Goal: Information Seeking & Learning: Find specific page/section

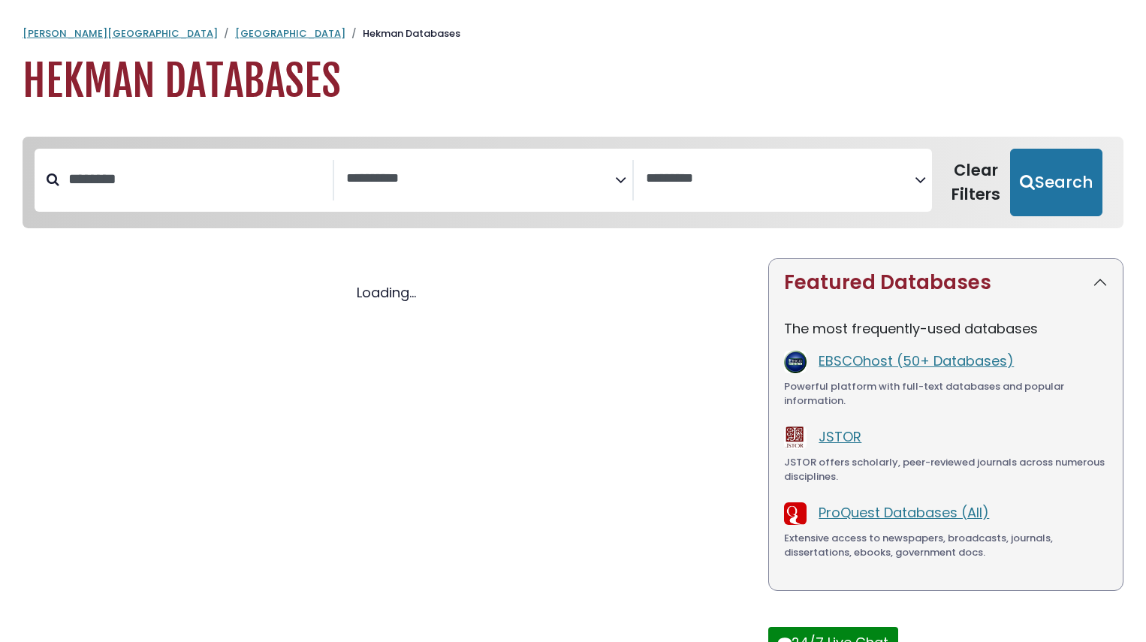
select select "Database Subject Filter"
select select "Database Vendors Filter"
select select "Database Subject Filter"
select select "Database Vendors Filter"
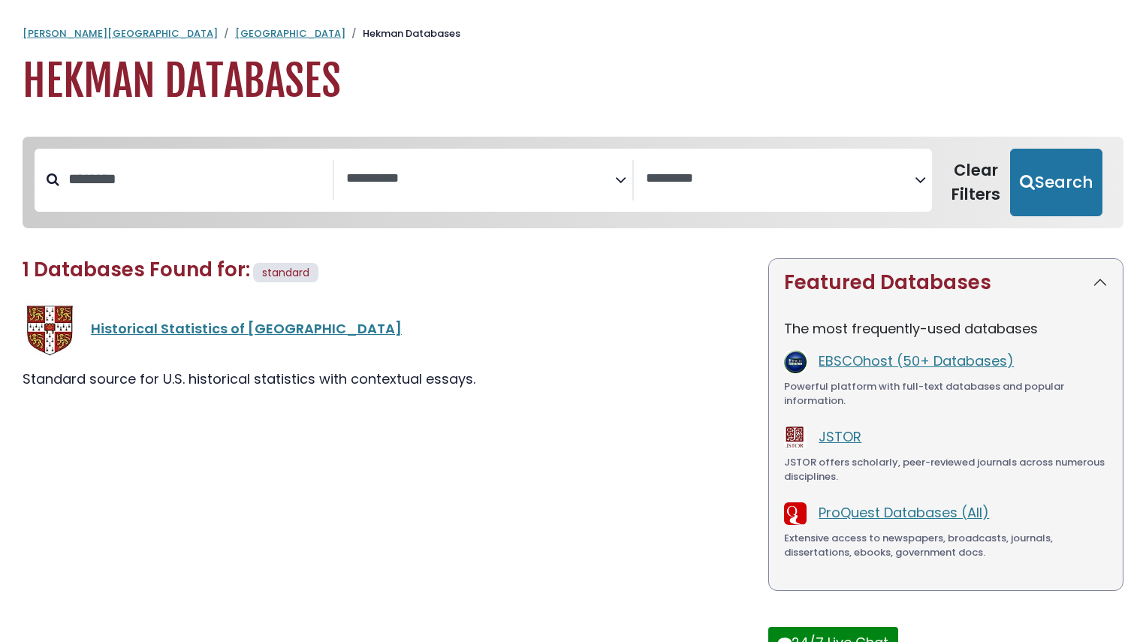
click at [197, 211] on div "**********" at bounding box center [484, 180] width 898 height 63
click at [168, 185] on input "********" at bounding box center [195, 179] width 273 height 25
type input "*"
click at [1010, 149] on button "Search" at bounding box center [1056, 183] width 92 height 68
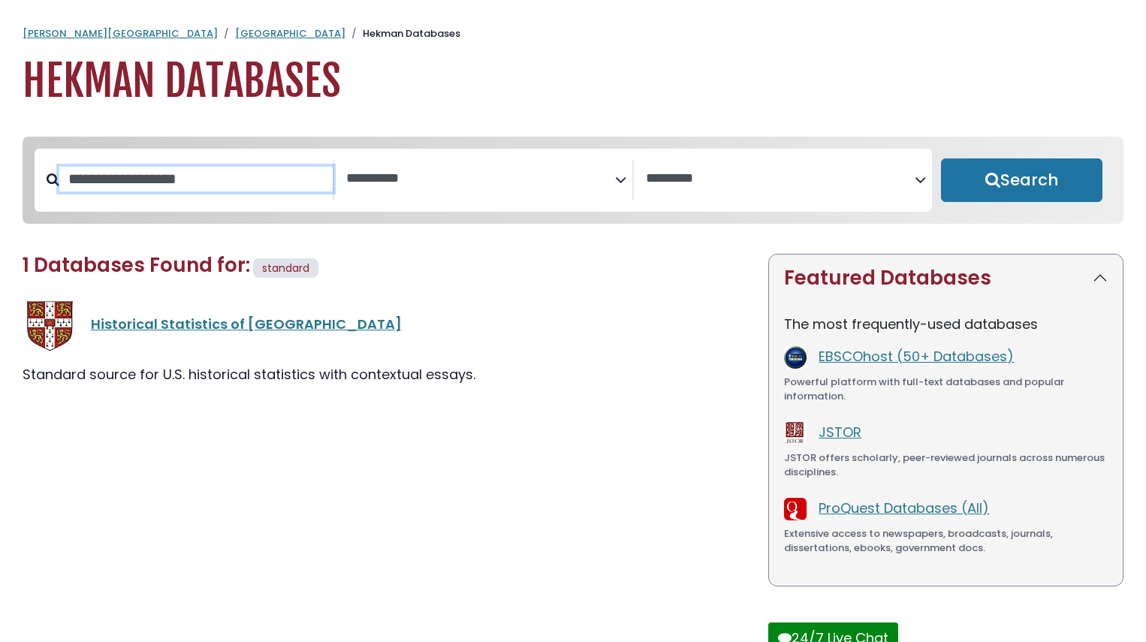
select select "Database Subject Filter"
select select "Database Vendors Filter"
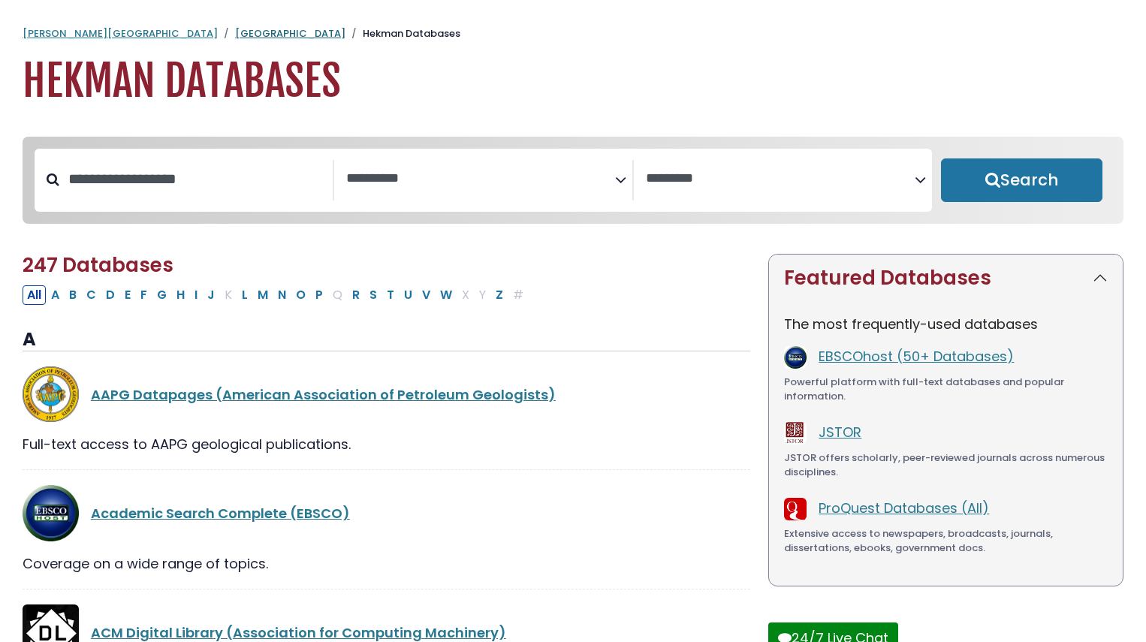
click at [235, 29] on link "[GEOGRAPHIC_DATA]" at bounding box center [290, 33] width 110 height 14
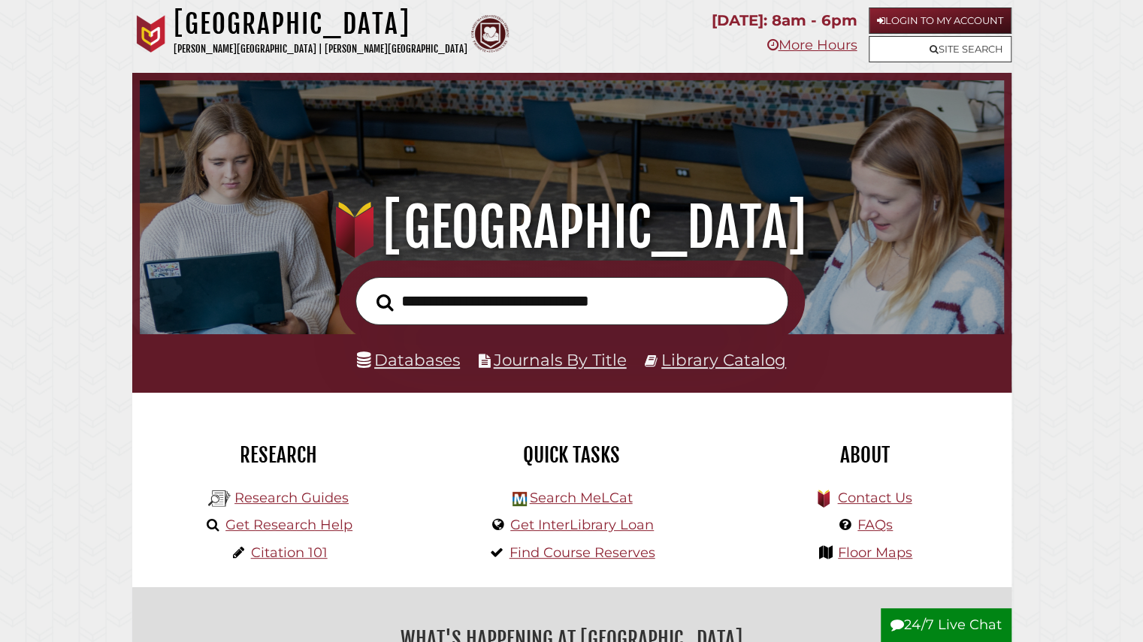
scroll to position [285, 856]
click at [446, 291] on input "text" at bounding box center [571, 301] width 433 height 49
type input "****"
click at [369, 289] on button "Search" at bounding box center [385, 302] width 32 height 26
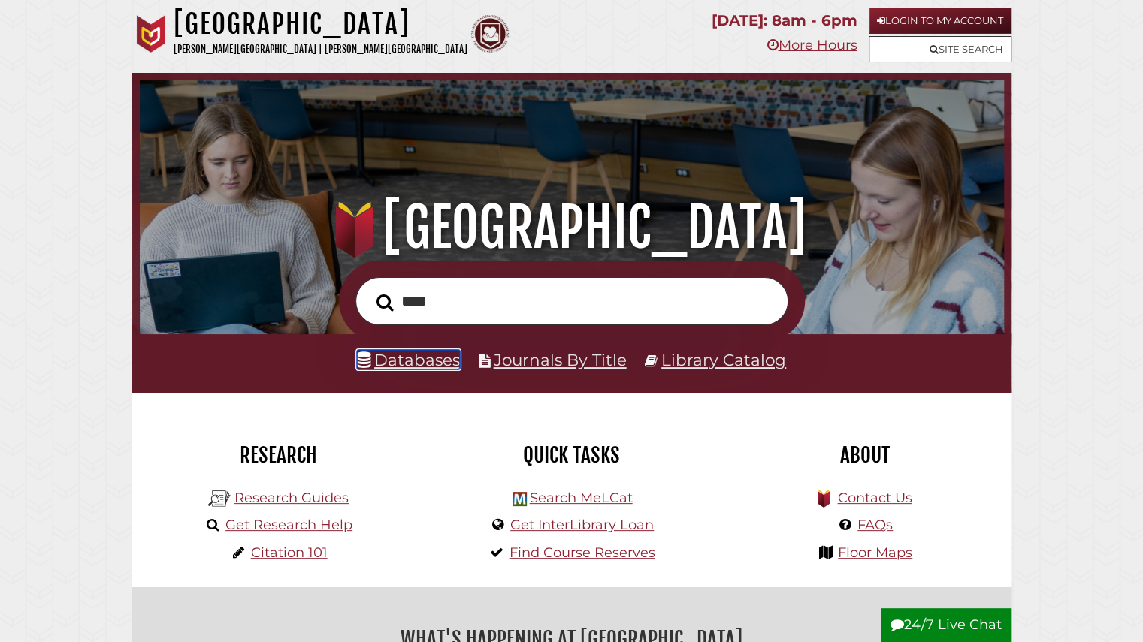
click at [431, 355] on link "Databases" at bounding box center [408, 360] width 103 height 20
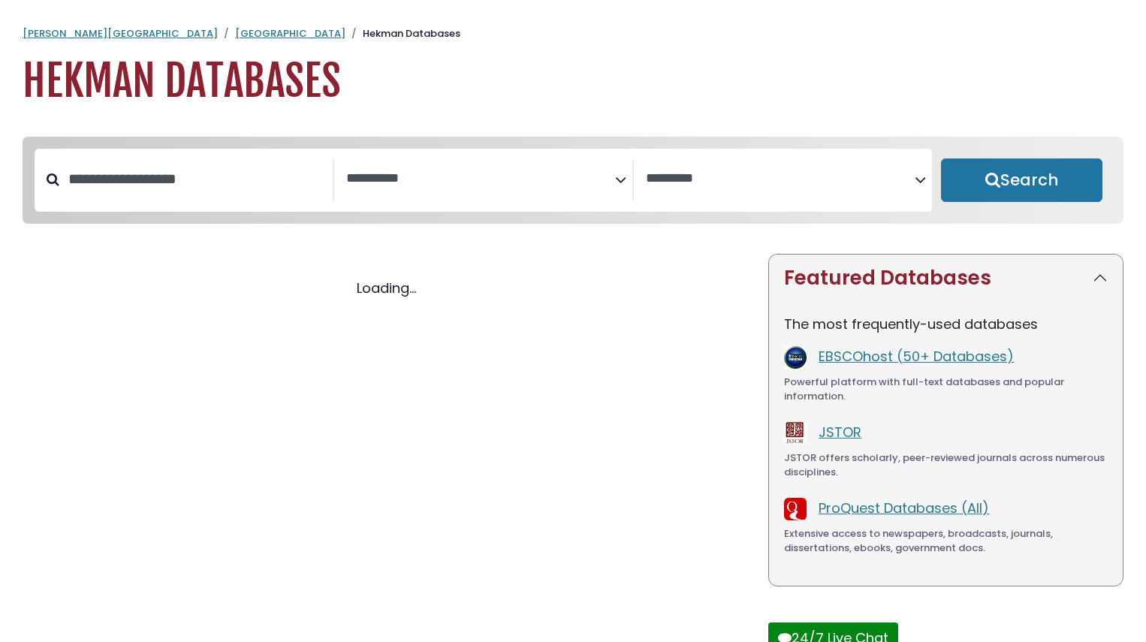
select select "Database Subject Filter"
select select "Database Vendors Filter"
select select "Database Subject Filter"
select select "Database Vendors Filter"
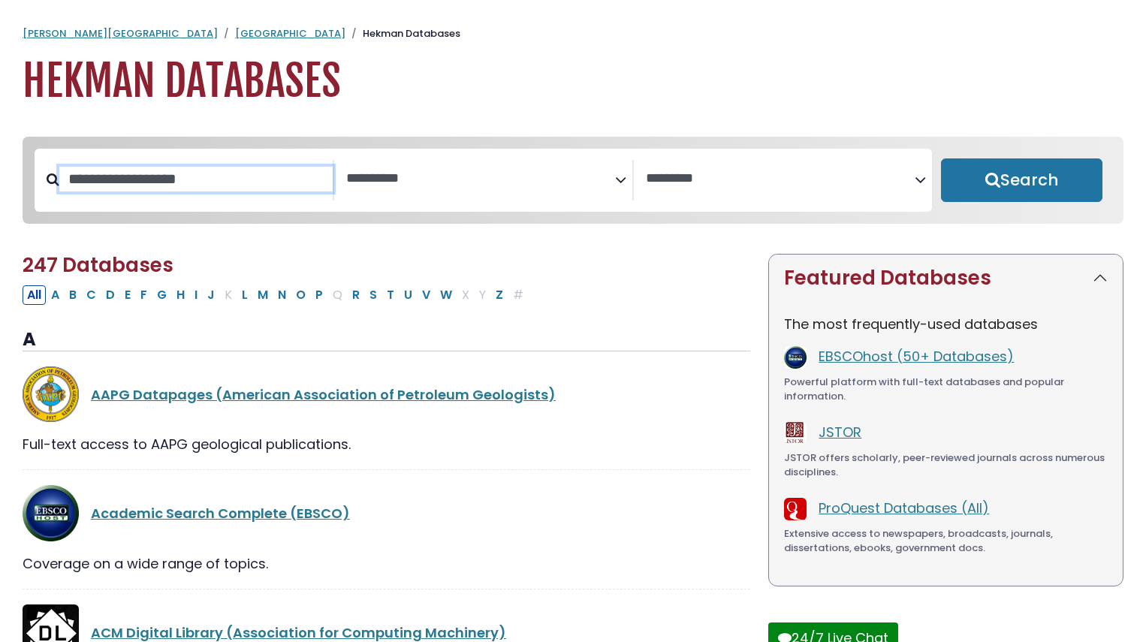
click at [177, 177] on input "Search database by title or keyword" at bounding box center [195, 179] width 273 height 25
type input "****"
click at [941, 159] on button "Search" at bounding box center [1022, 181] width 162 height 44
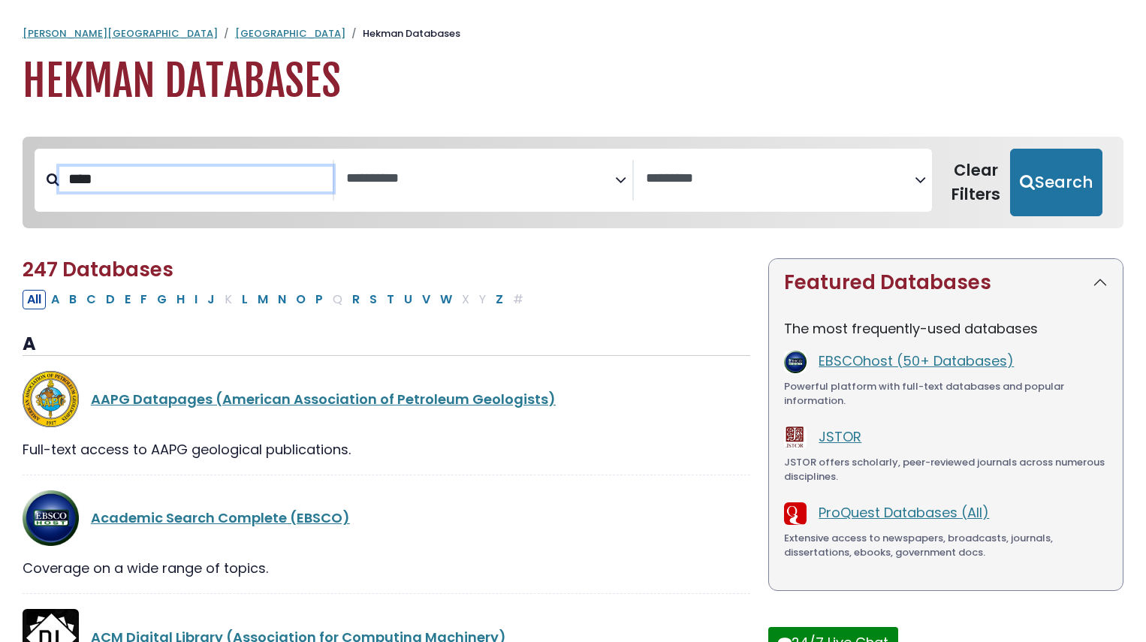
select select "Database Subject Filter"
select select "Database Vendors Filter"
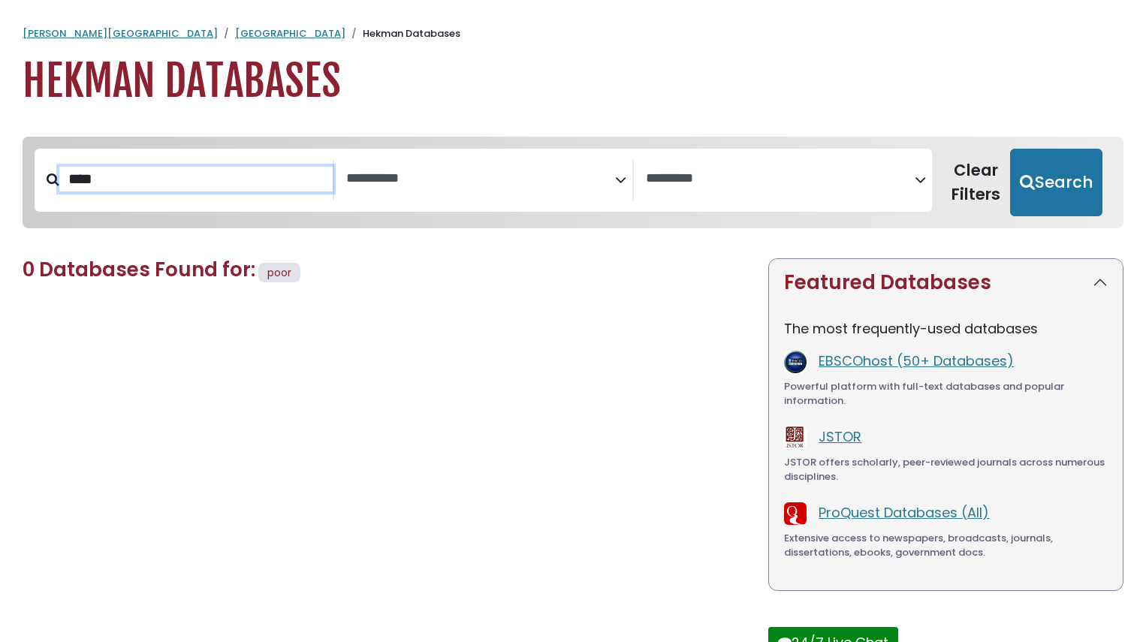
click at [177, 177] on input "****" at bounding box center [195, 179] width 273 height 25
type input "*"
click at [1010, 149] on button "Search" at bounding box center [1056, 183] width 92 height 68
select select "Database Subject Filter"
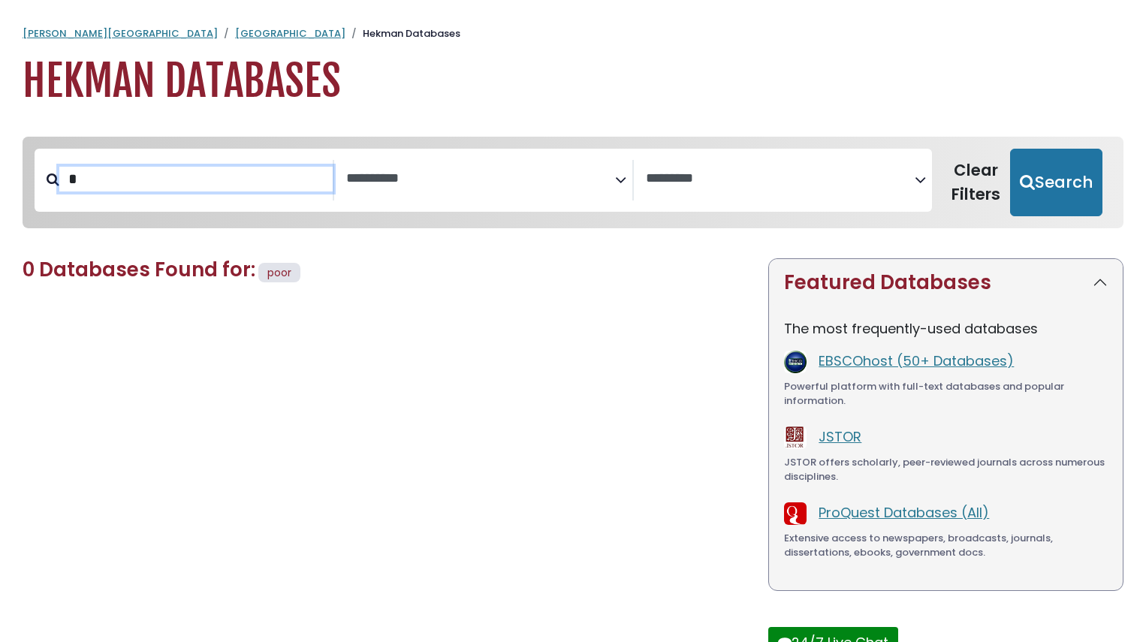
select select "Database Vendors Filter"
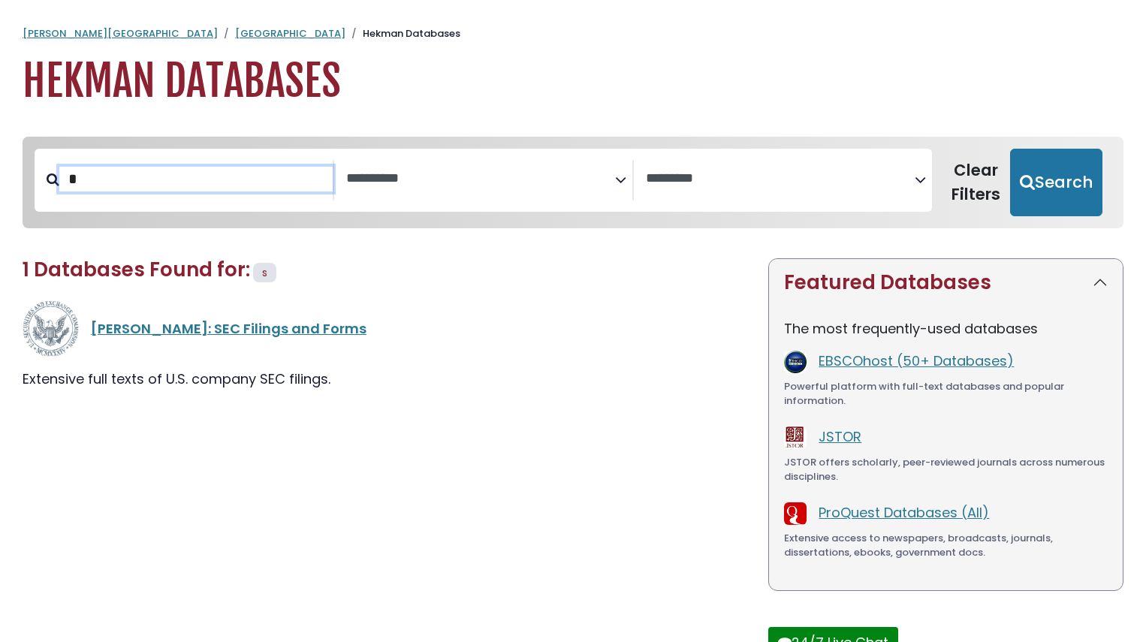
click at [174, 186] on input "*" at bounding box center [195, 179] width 273 height 25
type input "**"
click at [1010, 149] on button "Search" at bounding box center [1056, 183] width 92 height 68
select select "Database Subject Filter"
select select "Database Vendors Filter"
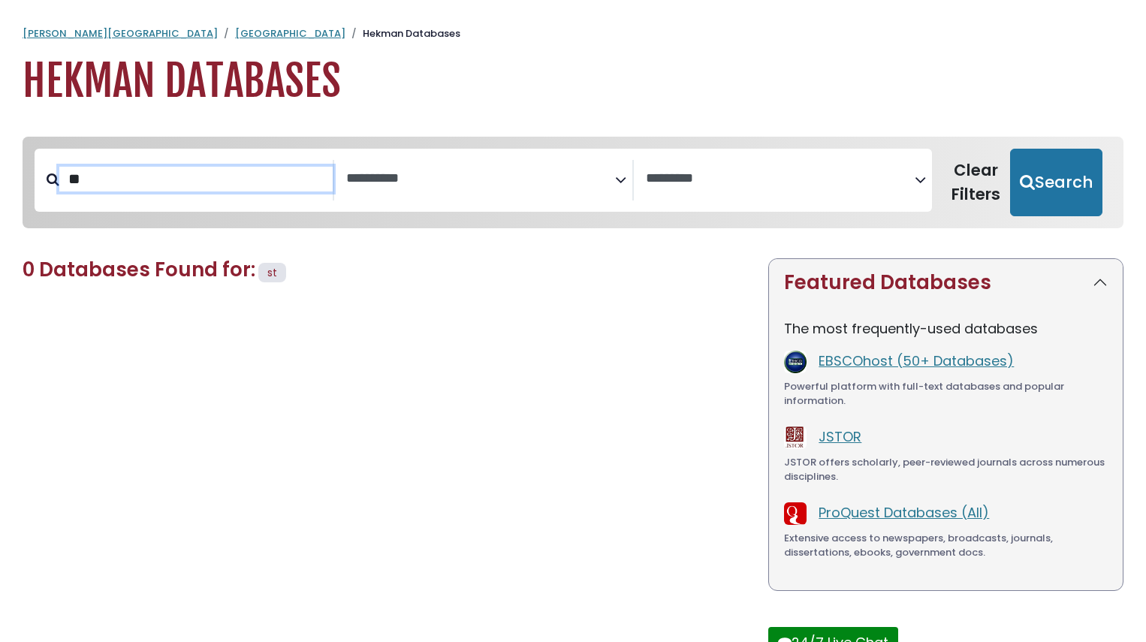
click at [174, 186] on input "**" at bounding box center [195, 179] width 273 height 25
type input "********"
click at [1010, 149] on button "Search" at bounding box center [1056, 183] width 92 height 68
select select "Database Subject Filter"
select select "Database Vendors Filter"
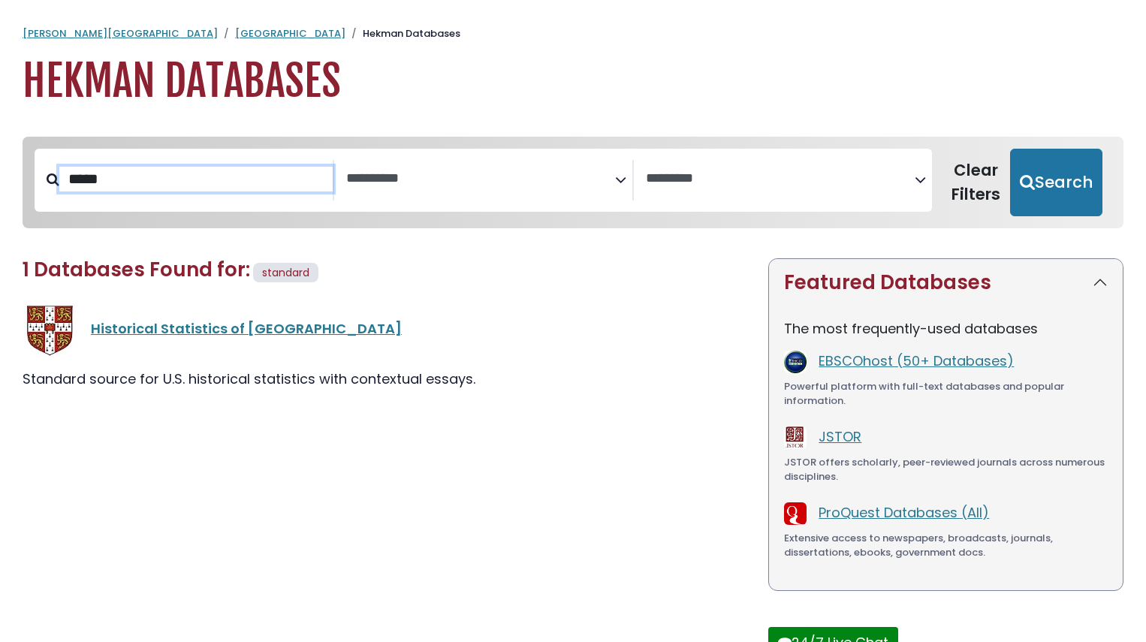
type input "*****"
click at [1010, 149] on button "Search" at bounding box center [1056, 183] width 92 height 68
select select "Database Subject Filter"
select select "Database Vendors Filter"
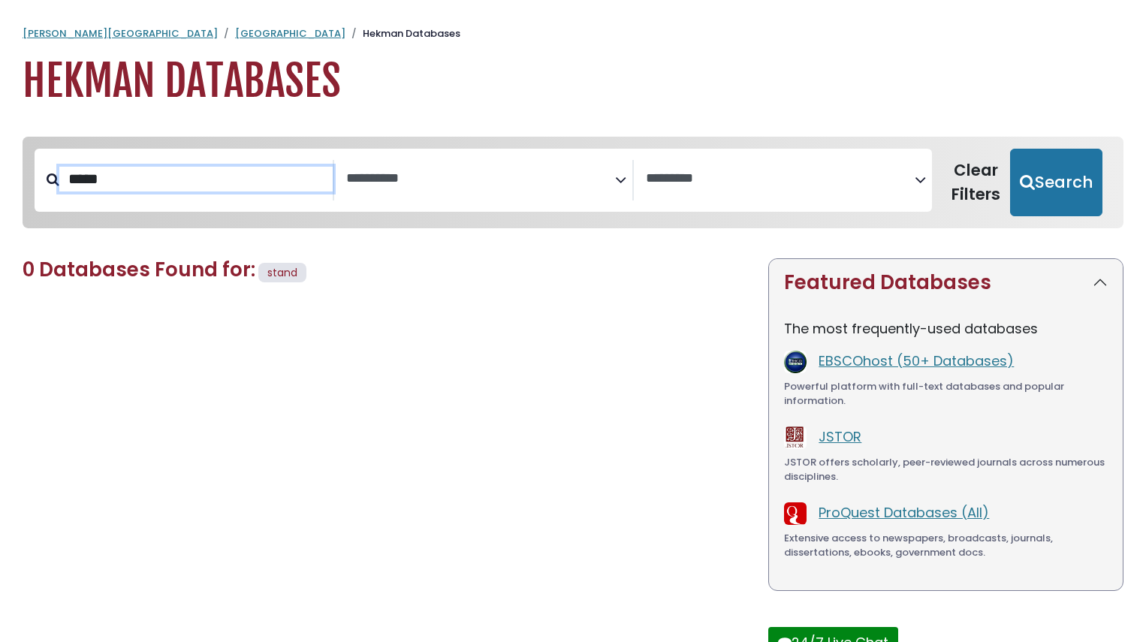
drag, startPoint x: 180, startPoint y: 184, endPoint x: 53, endPoint y: 184, distance: 127.0
click at [53, 184] on div "*****" at bounding box center [185, 180] width 300 height 41
type input "**"
click at [1010, 149] on button "Search" at bounding box center [1056, 183] width 92 height 68
select select "Database Subject Filter"
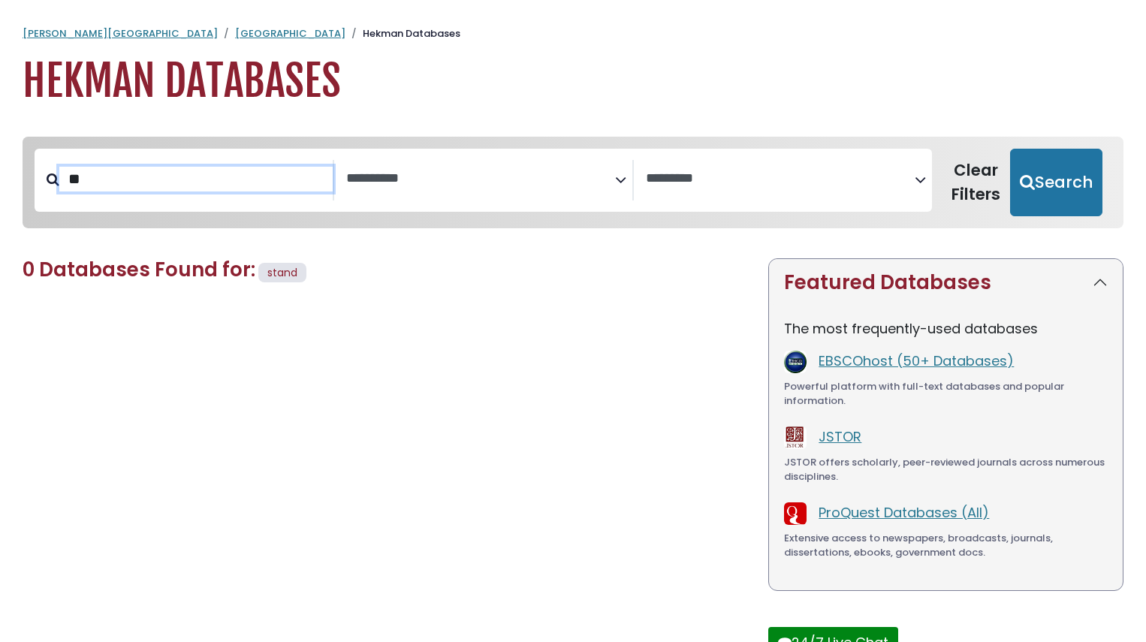
select select "Database Vendors Filter"
click at [1010, 149] on button "Search" at bounding box center [1056, 183] width 92 height 68
select select "Database Subject Filter"
select select "Database Vendors Filter"
type input "*"
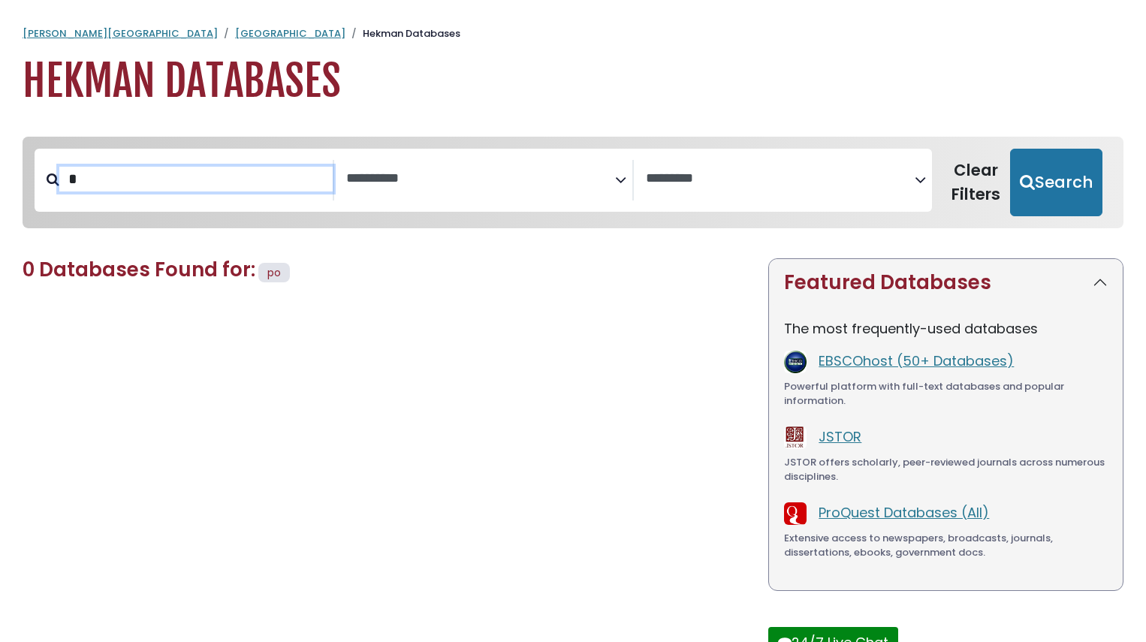
click at [1010, 149] on button "Search" at bounding box center [1056, 183] width 92 height 68
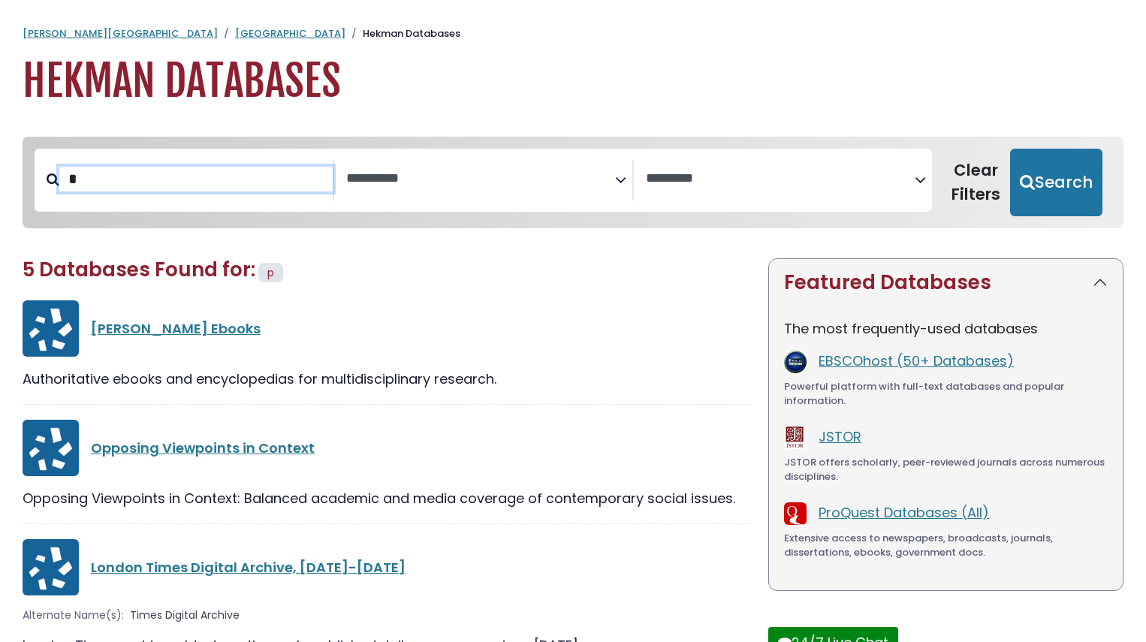
select select "Database Subject Filter"
select select "Database Vendors Filter"
type input "**"
select select "Database Subject Filter"
select select "Database Vendors Filter"
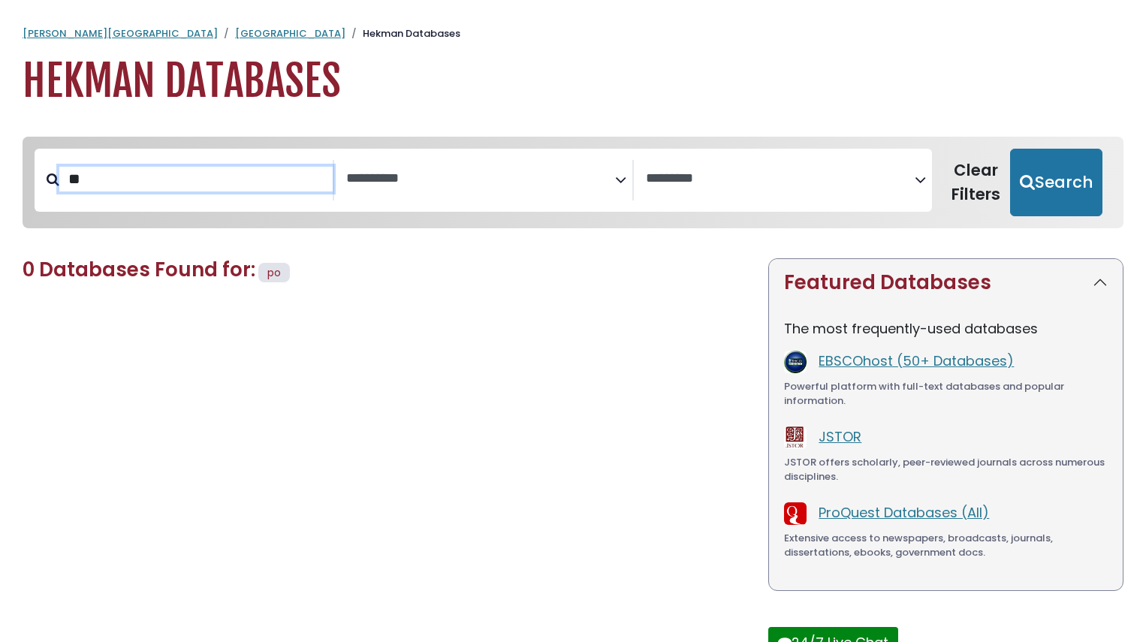
select select "Database Subject Filter"
select select "Database Vendors Filter"
type input "*****"
select select "Database Subject Filter"
select select "Database Vendors Filter"
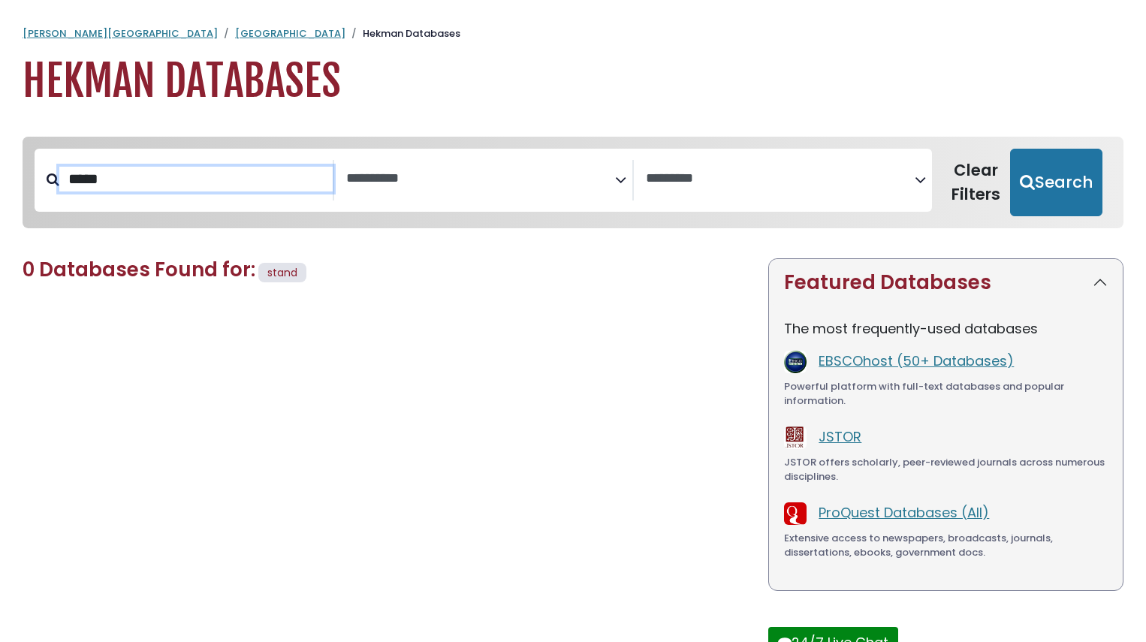
type input "********"
select select "Database Subject Filter"
select select "Database Vendors Filter"
type input "**"
select select "Database Subject Filter"
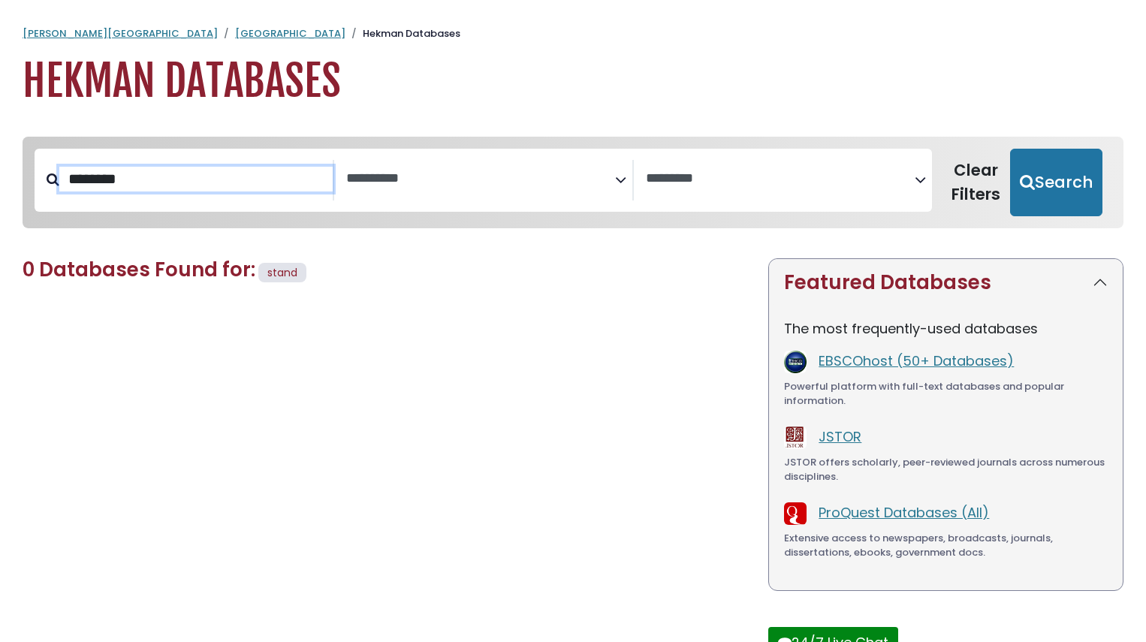
select select "Database Vendors Filter"
type input "*"
select select "Database Subject Filter"
select select "Database Vendors Filter"
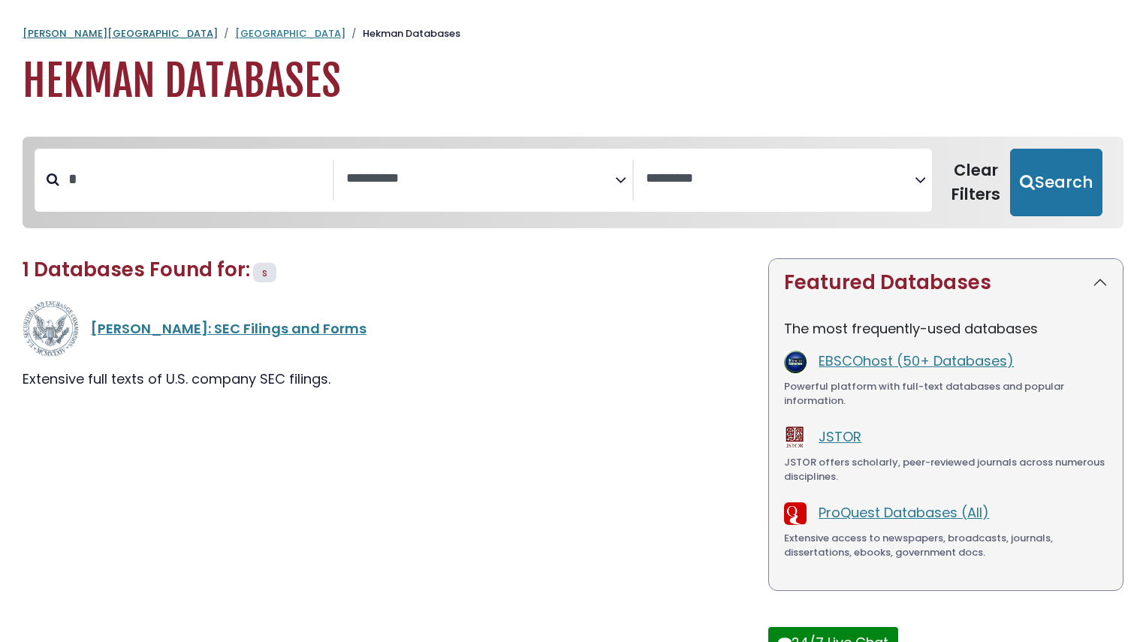
click at [65, 29] on link "[PERSON_NAME][GEOGRAPHIC_DATA]" at bounding box center [120, 33] width 195 height 14
select select "Database Subject Filter"
select select "Database Vendors Filter"
click at [197, 45] on div "[PERSON_NAME] University Hekman Library Hekman Databases Hekman Databases" at bounding box center [573, 66] width 1146 height 80
click at [156, 11] on html "**********" at bounding box center [573, 372] width 1146 height 744
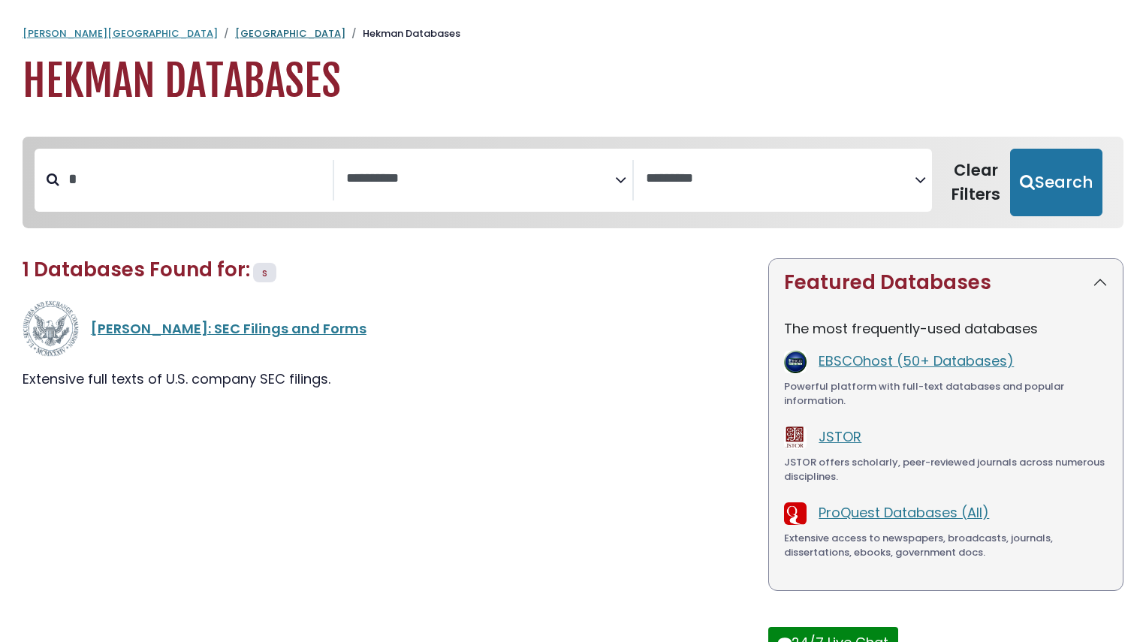
click at [235, 40] on link "[GEOGRAPHIC_DATA]" at bounding box center [290, 33] width 110 height 14
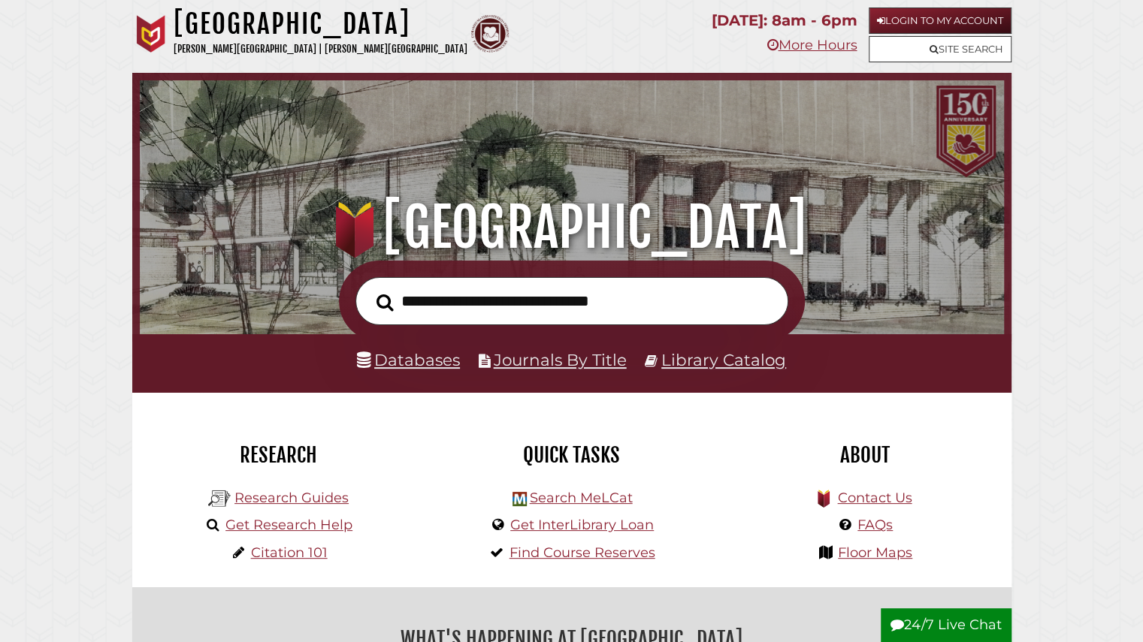
scroll to position [285, 856]
click at [950, 17] on link "Login to My Account" at bounding box center [939, 21] width 143 height 26
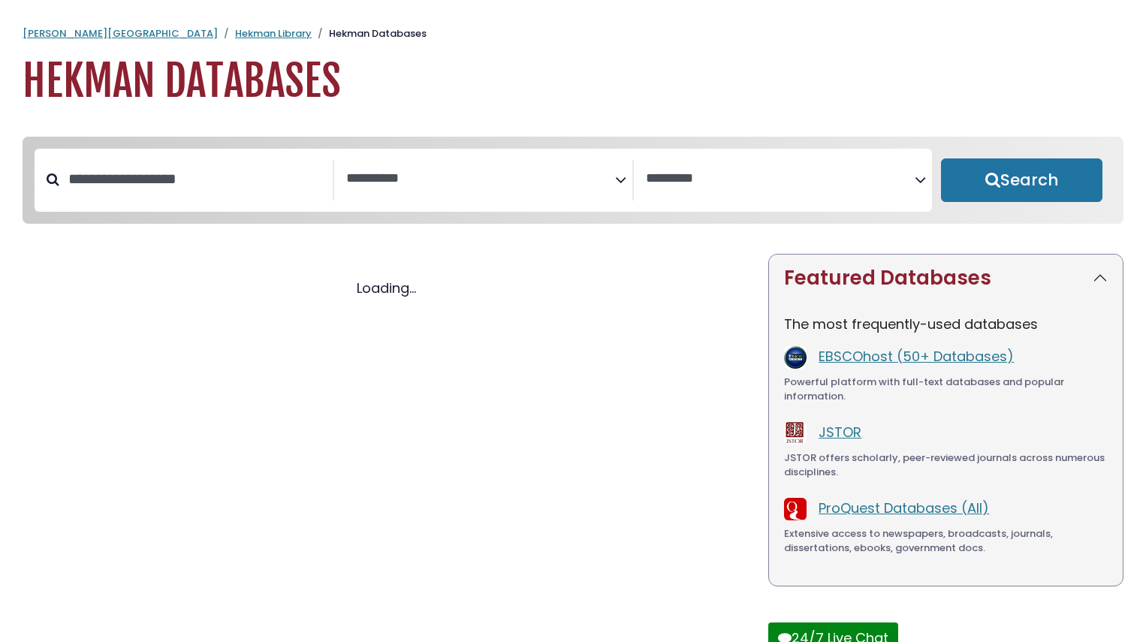
select select "Database Subject Filter"
select select "Database Vendors Filter"
select select "Database Subject Filter"
select select "Database Vendors Filter"
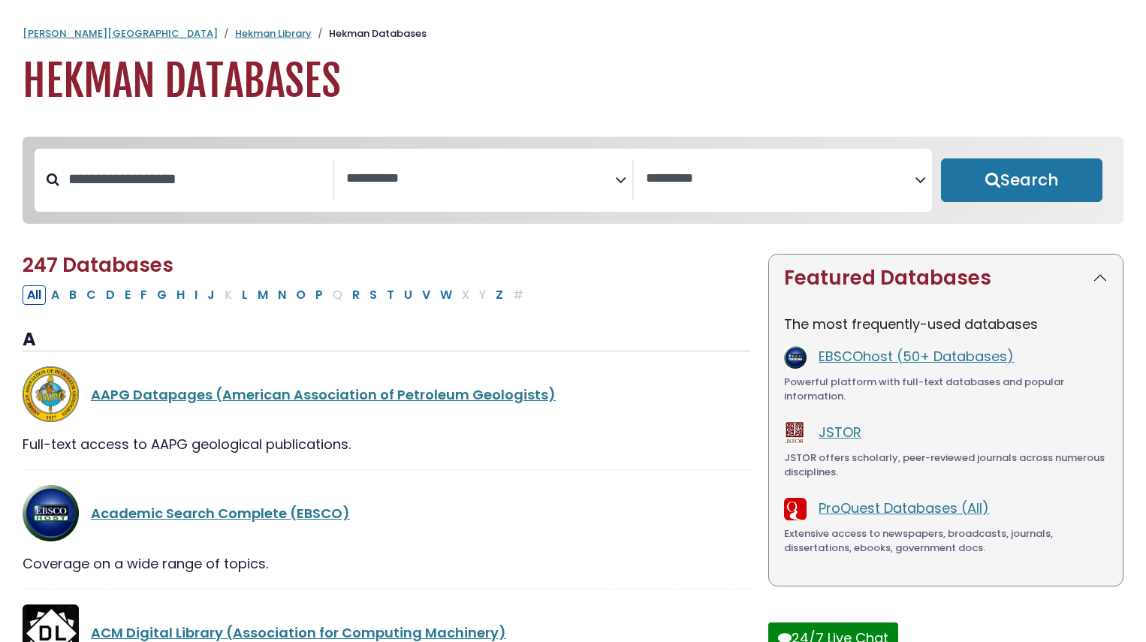
click at [232, 199] on div "Search filters" at bounding box center [195, 179] width 273 height 39
click at [218, 180] on input "Search database by title or keyword" at bounding box center [195, 179] width 273 height 25
type input "*"
type input "****"
click at [941, 159] on button "Search" at bounding box center [1022, 181] width 162 height 44
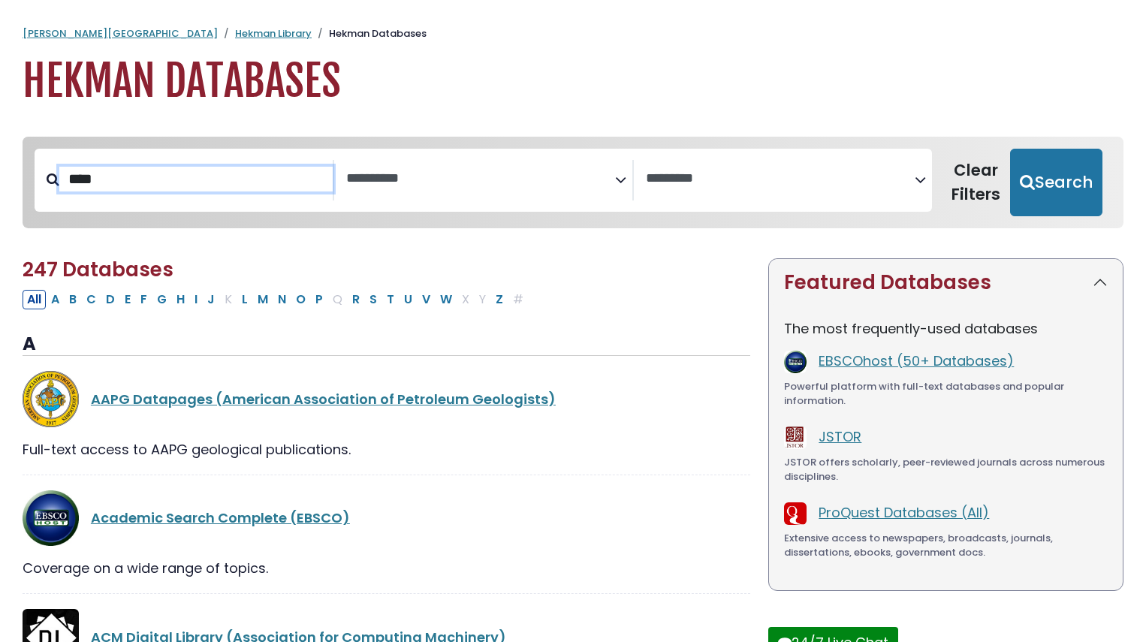
select select "Database Subject Filter"
select select "Database Vendors Filter"
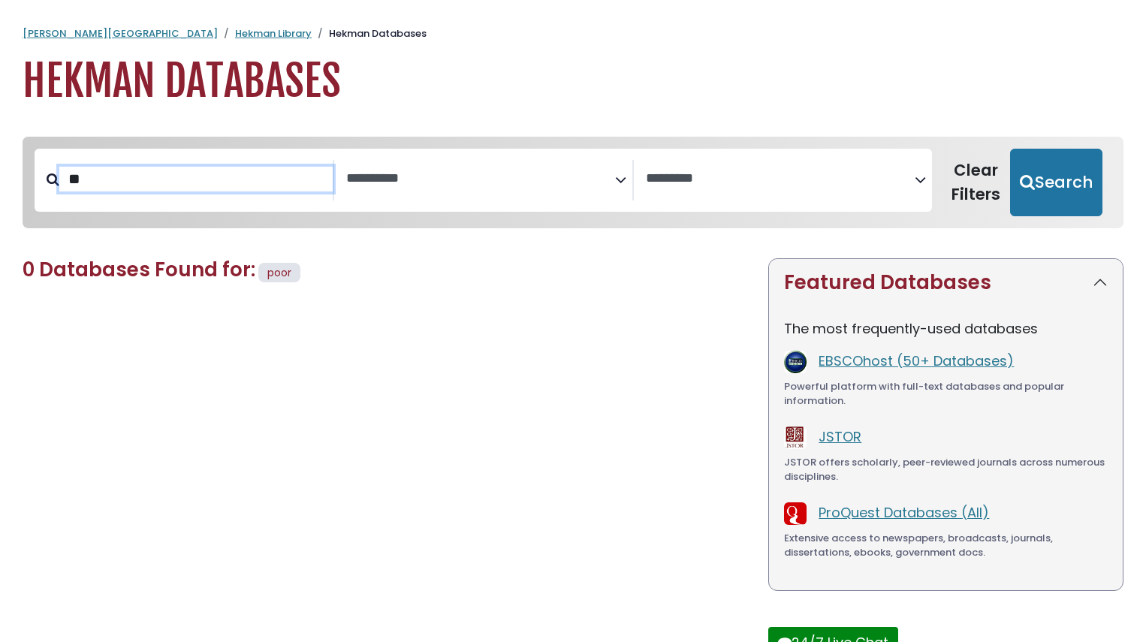
type input "*"
click at [235, 38] on link "Hekman Library" at bounding box center [273, 33] width 77 height 14
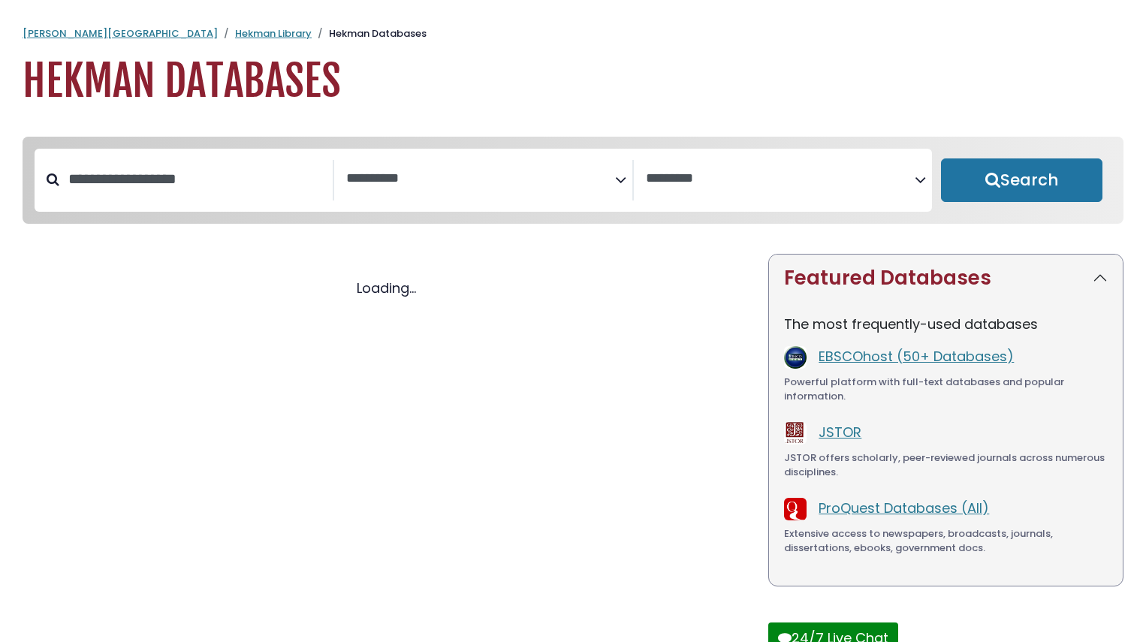
select select "Database Subject Filter"
select select "Database Vendors Filter"
select select "Database Subject Filter"
select select "Database Vendors Filter"
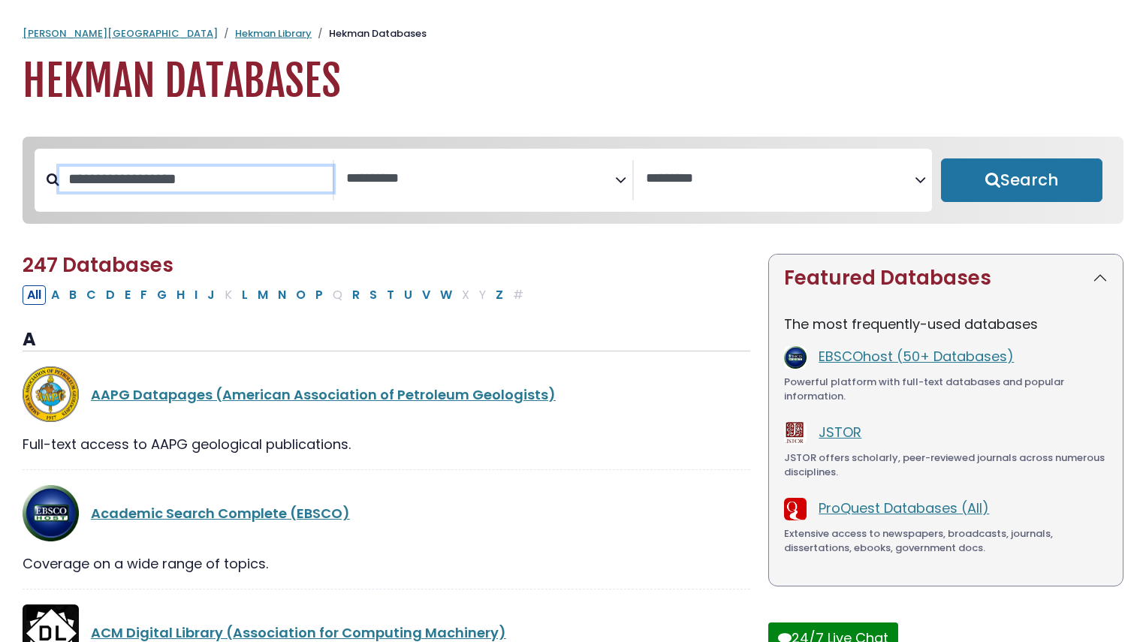
click at [210, 183] on input "Search database by title or keyword" at bounding box center [195, 179] width 273 height 25
type input "********"
click at [941, 159] on button "Search" at bounding box center [1022, 181] width 162 height 44
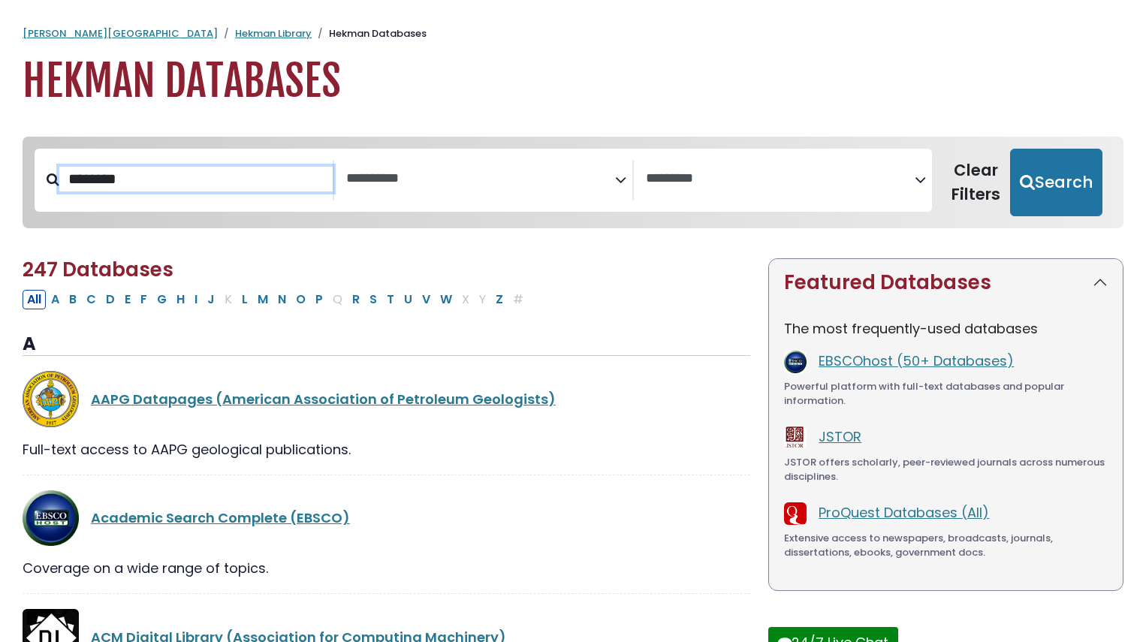
select select "Database Subject Filter"
select select "Database Vendors Filter"
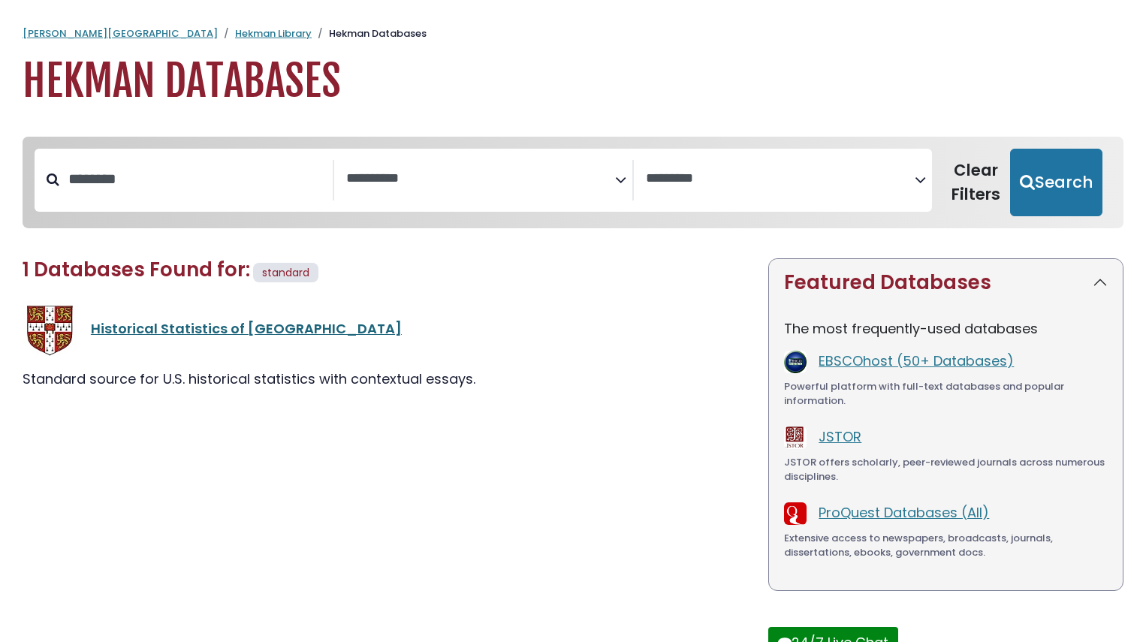
click at [217, 333] on link "Historical Statistics of the United States" at bounding box center [246, 328] width 311 height 19
select select "Database Subject Filter"
select select "Database Vendors Filter"
drag, startPoint x: 142, startPoint y: 195, endPoint x: 34, endPoint y: 174, distance: 110.1
click at [34, 174] on div "******** *******" at bounding box center [573, 183] width 1083 height 80
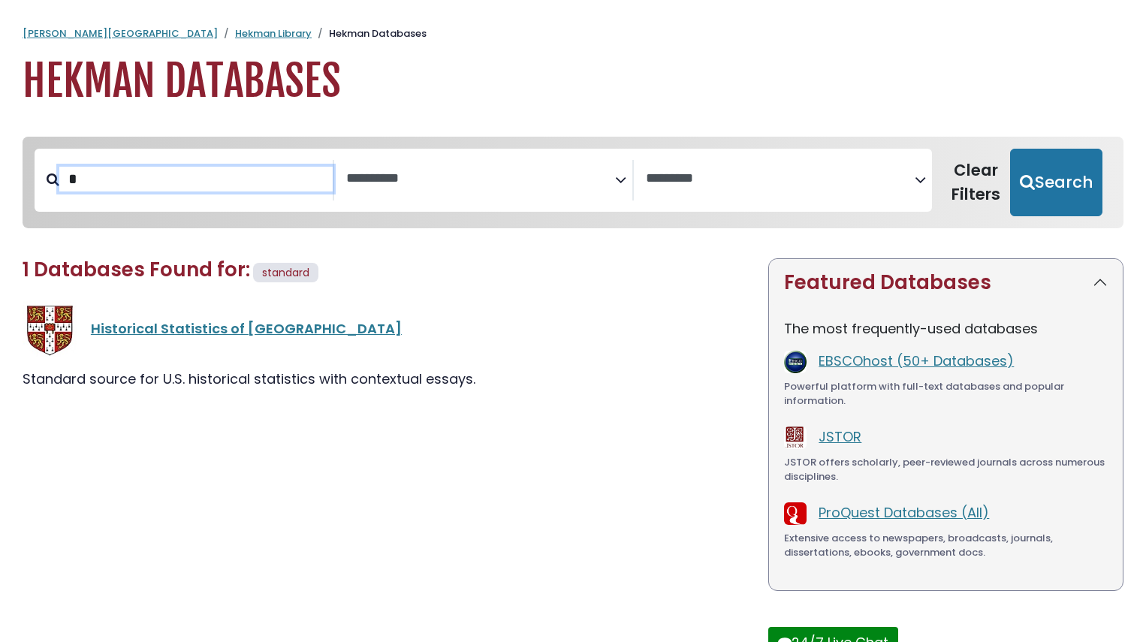
type input "*"
click at [1010, 149] on button "Search" at bounding box center [1056, 183] width 92 height 68
select select "Database Subject Filter"
select select "Database Vendors Filter"
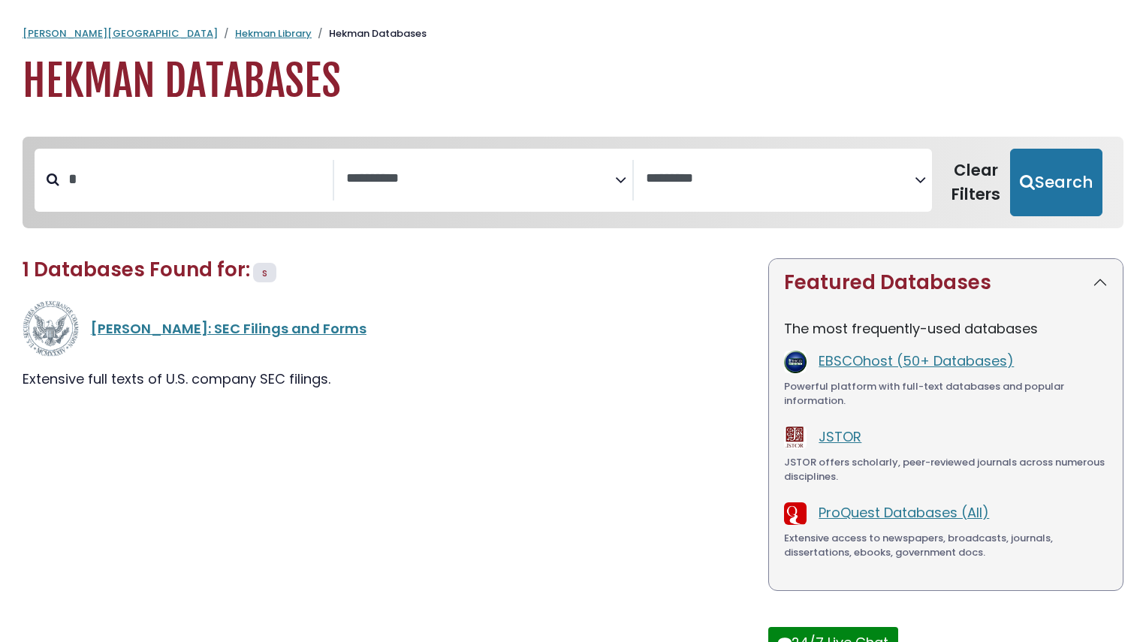
drag, startPoint x: 145, startPoint y: 204, endPoint x: 0, endPoint y: 185, distance: 146.2
click at [0, 185] on div "**********" at bounding box center [573, 412] width 1146 height 581
click at [105, 188] on input "*" at bounding box center [195, 179] width 273 height 25
type input "**********"
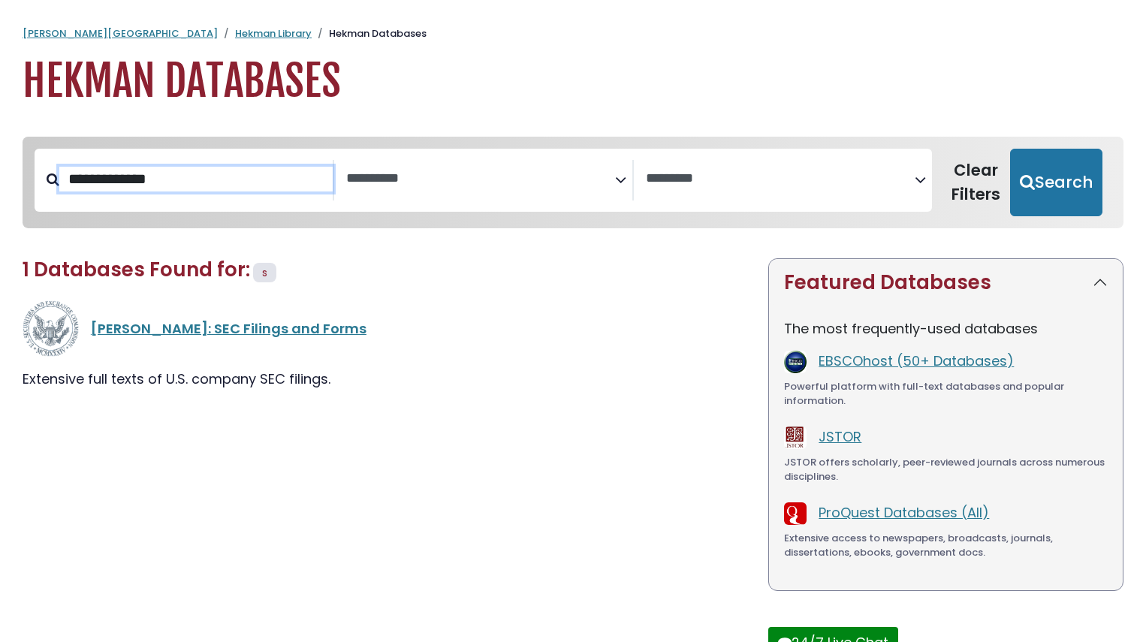
click at [1010, 149] on button "Search" at bounding box center [1056, 183] width 92 height 68
select select "Database Subject Filter"
select select "Database Vendors Filter"
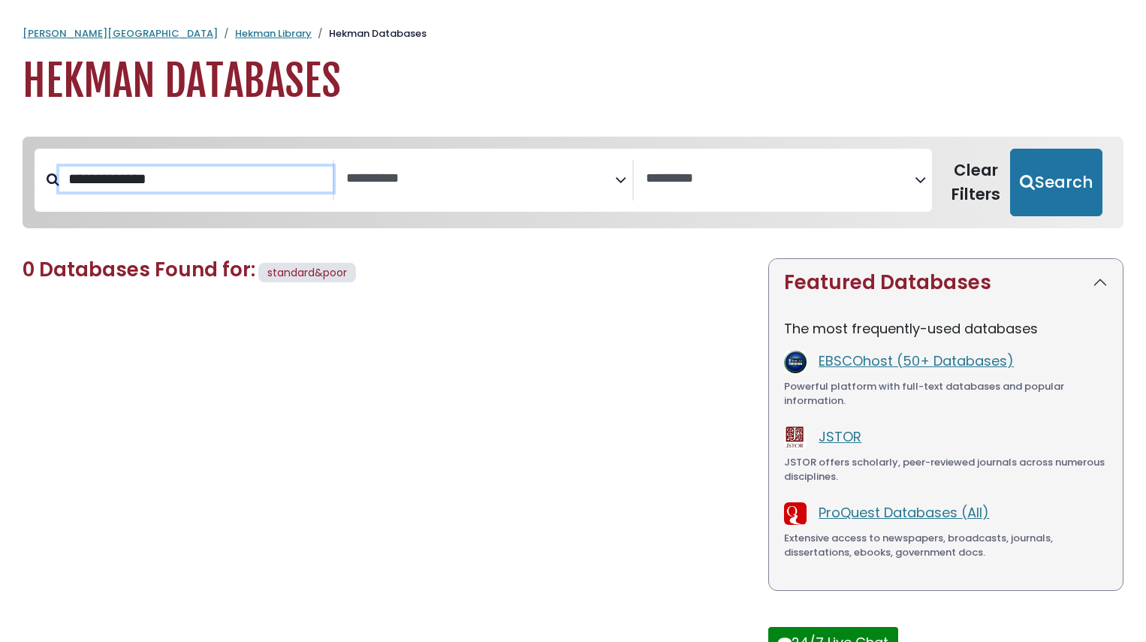
click at [146, 187] on input "**********" at bounding box center [195, 179] width 273 height 25
type input "**********"
click at [1010, 149] on button "Search" at bounding box center [1056, 183] width 92 height 68
select select "Database Subject Filter"
select select "Database Vendors Filter"
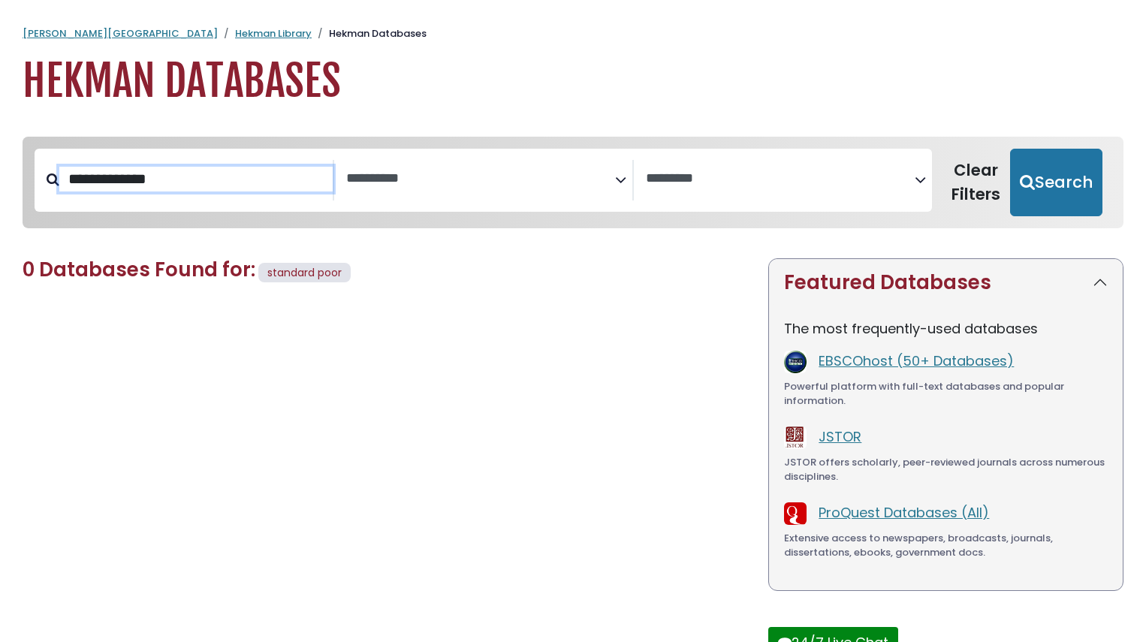
click at [198, 190] on input "**********" at bounding box center [195, 179] width 273 height 25
type input "********"
click at [1010, 149] on button "Search" at bounding box center [1056, 183] width 92 height 68
select select "Database Subject Filter"
select select "Database Vendors Filter"
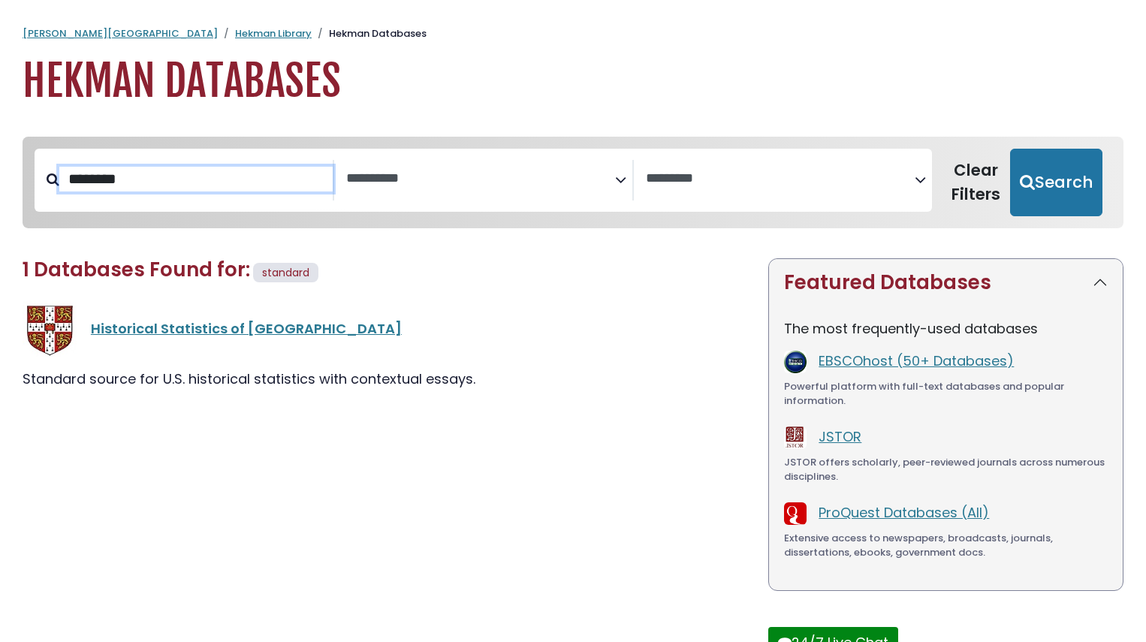
type input "**********"
select select "Database Subject Filter"
select select "Database Vendors Filter"
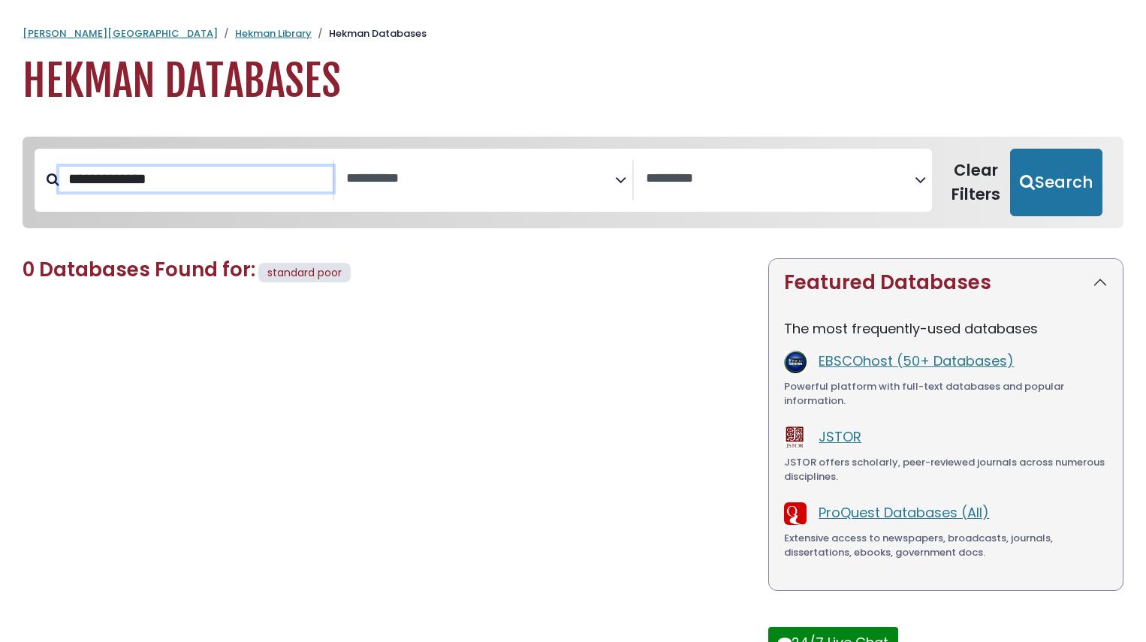
type input "********"
select select "Database Subject Filter"
select select "Database Vendors Filter"
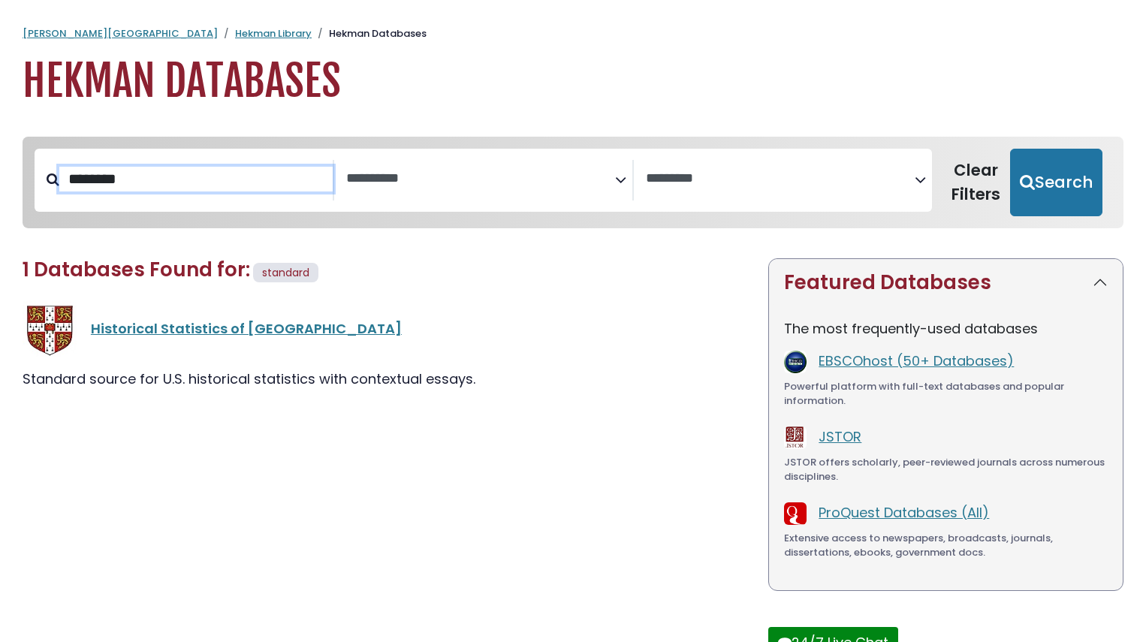
type input "*"
select select "Database Subject Filter"
select select "Database Vendors Filter"
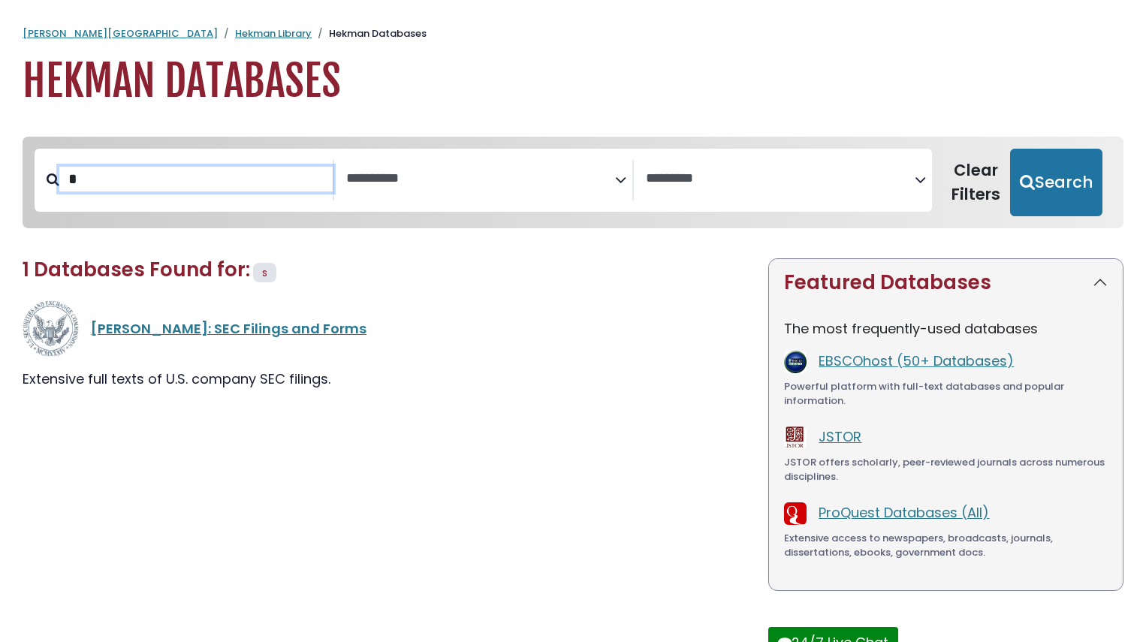
type input "********"
select select "Database Subject Filter"
select select "Database Vendors Filter"
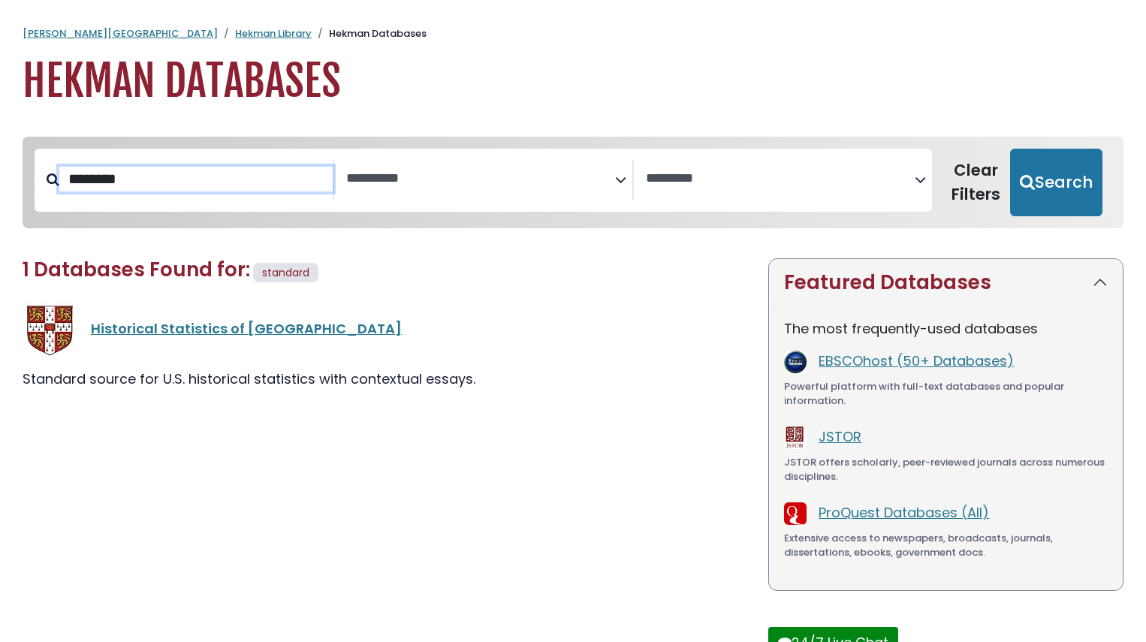
select select "Database Subject Filter"
select select "Database Vendors Filter"
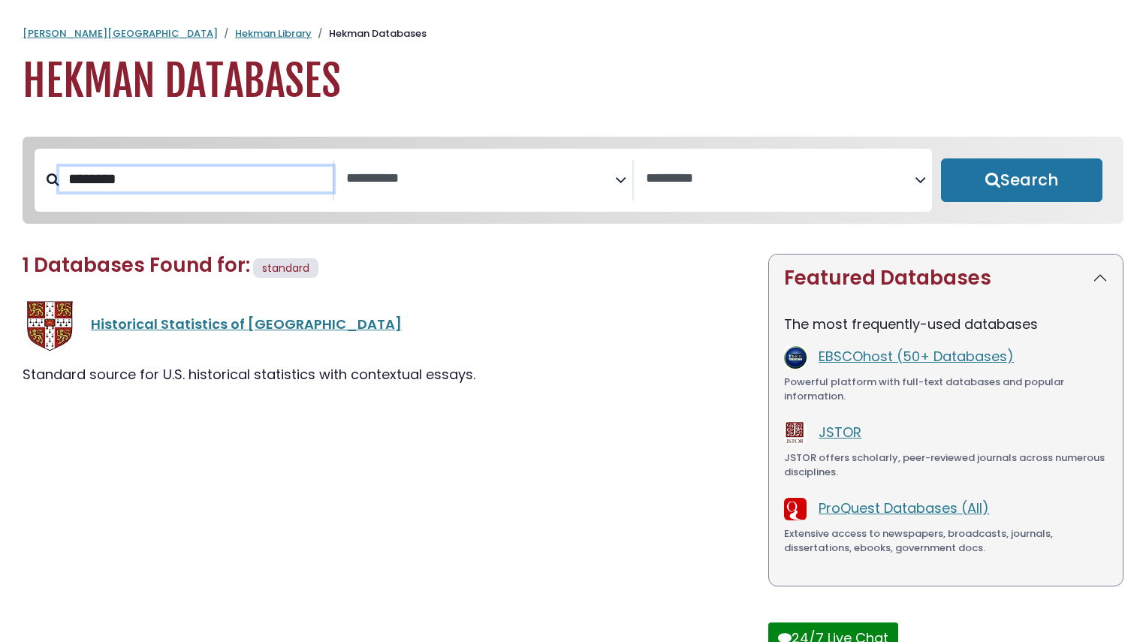
select select "Database Subject Filter"
select select "Database Vendors Filter"
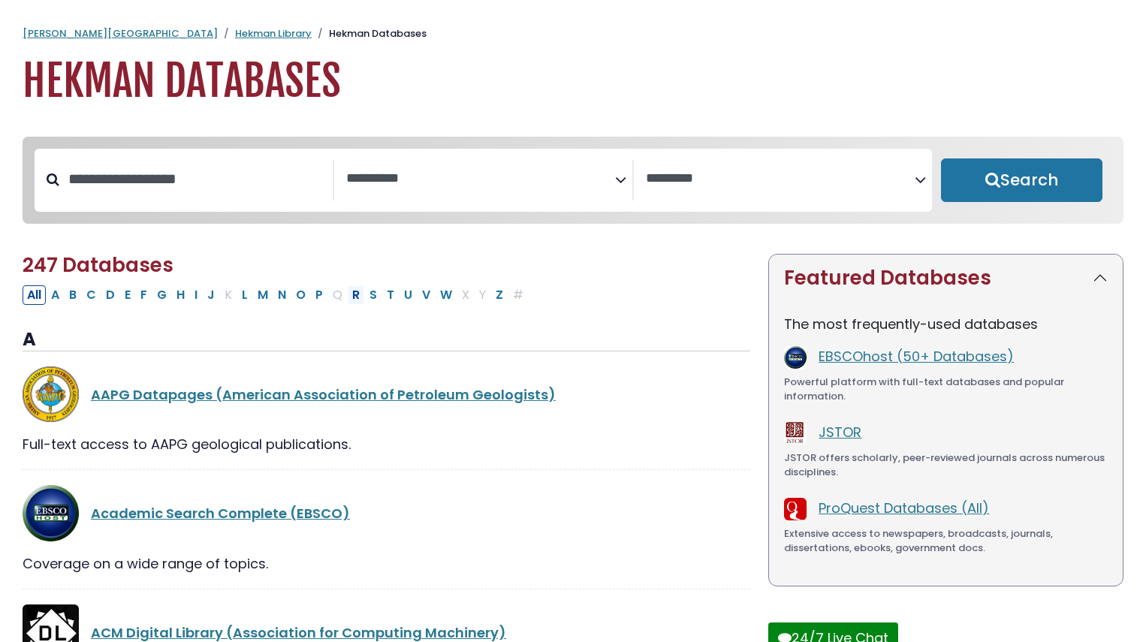
click at [352, 295] on button "R" at bounding box center [356, 295] width 17 height 20
select select "Database Subject Filter"
select select "Database Vendors Filter"
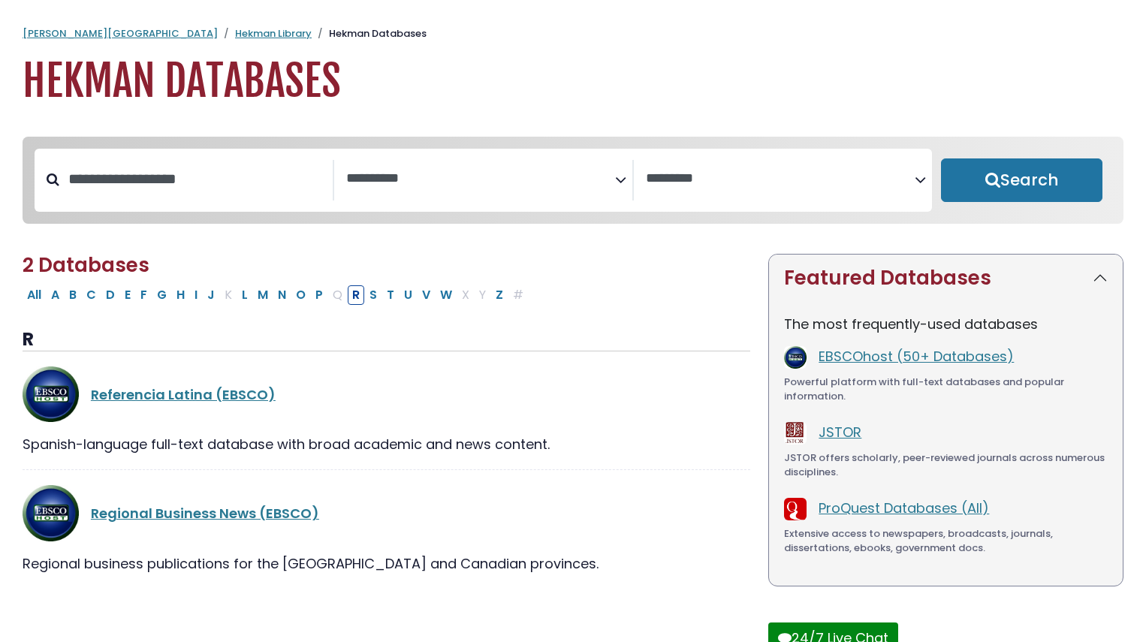
click at [365, 298] on button "S" at bounding box center [373, 295] width 17 height 20
select select "Database Subject Filter"
select select "Database Vendors Filter"
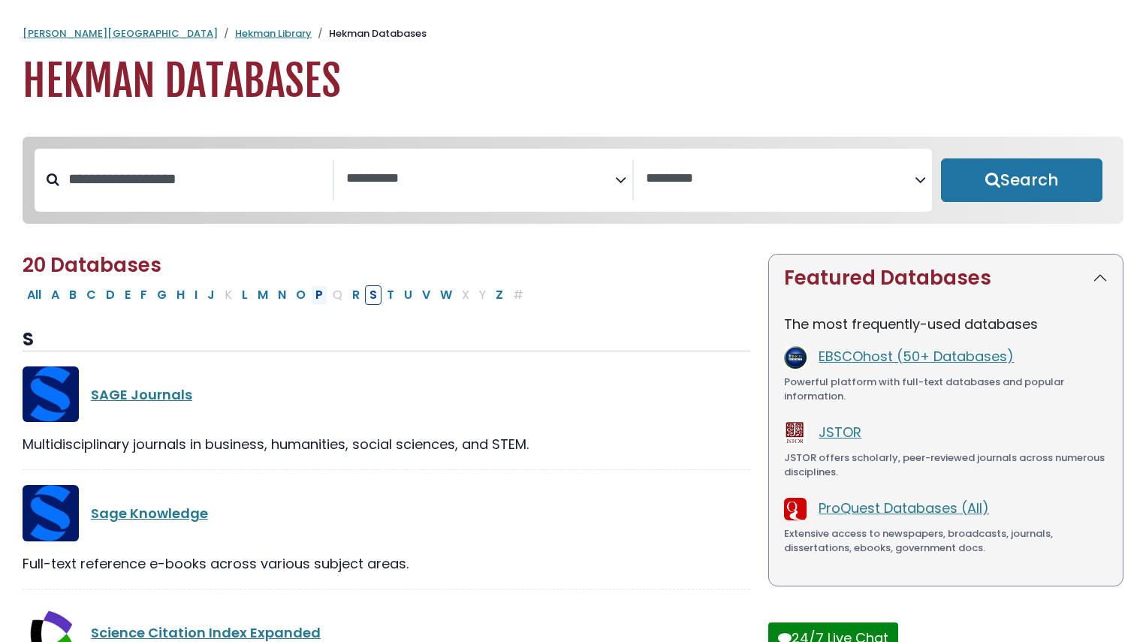
click at [311, 297] on button "P" at bounding box center [319, 295] width 17 height 20
select select "Database Subject Filter"
select select "Database Vendors Filter"
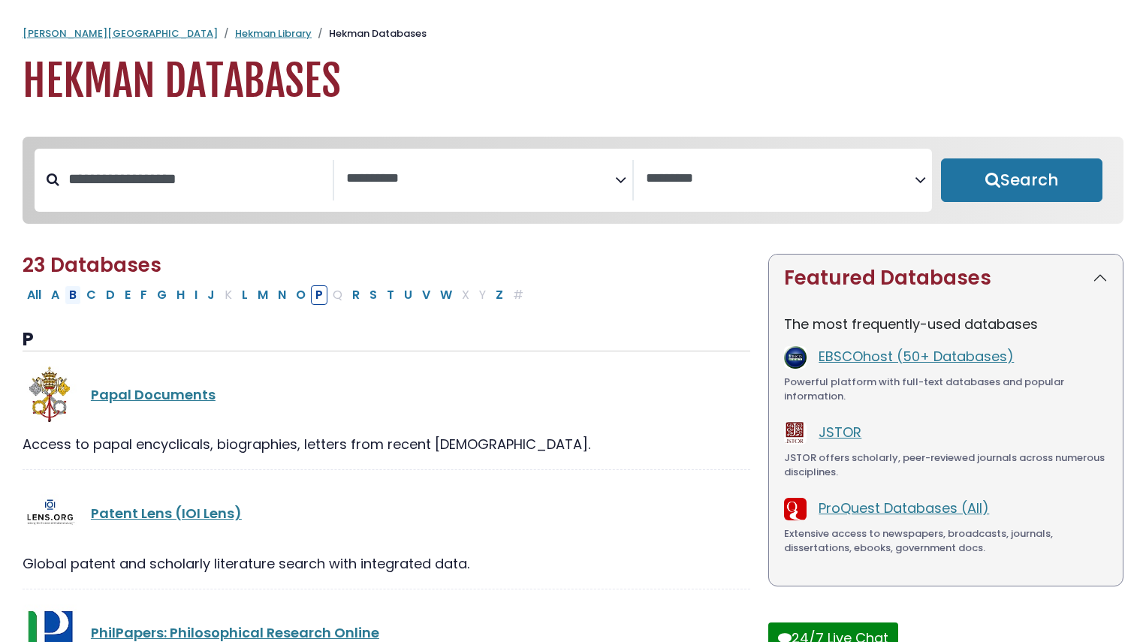
click at [72, 298] on button "B" at bounding box center [73, 295] width 17 height 20
select select "Database Subject Filter"
select select "Database Vendors Filter"
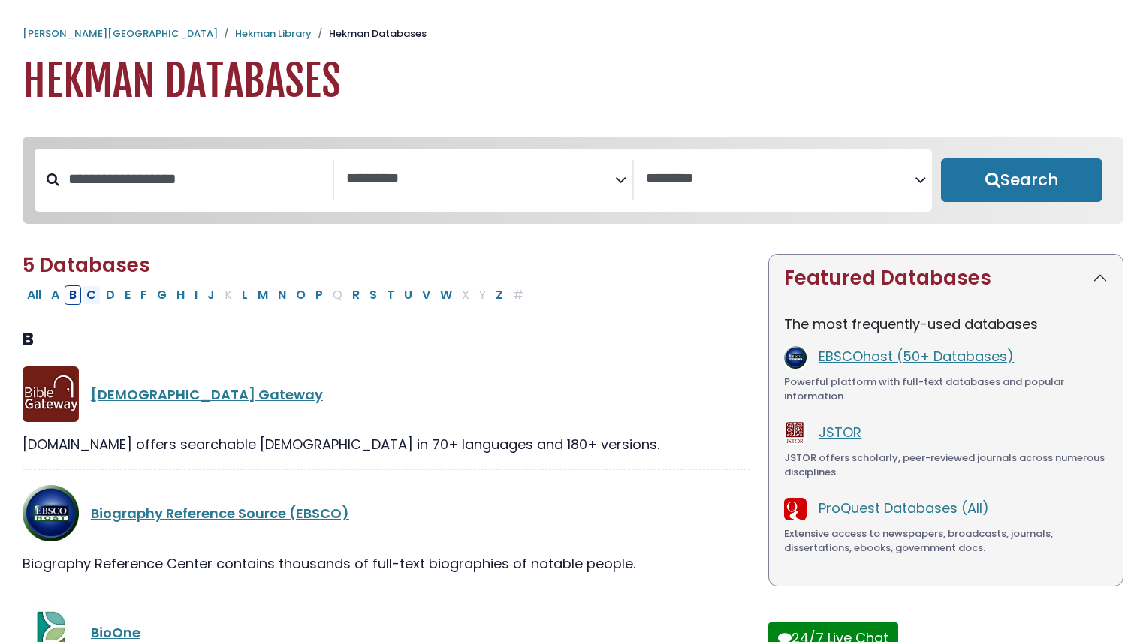
click at [89, 302] on button "C" at bounding box center [91, 295] width 19 height 20
select select "Database Subject Filter"
select select "Database Vendors Filter"
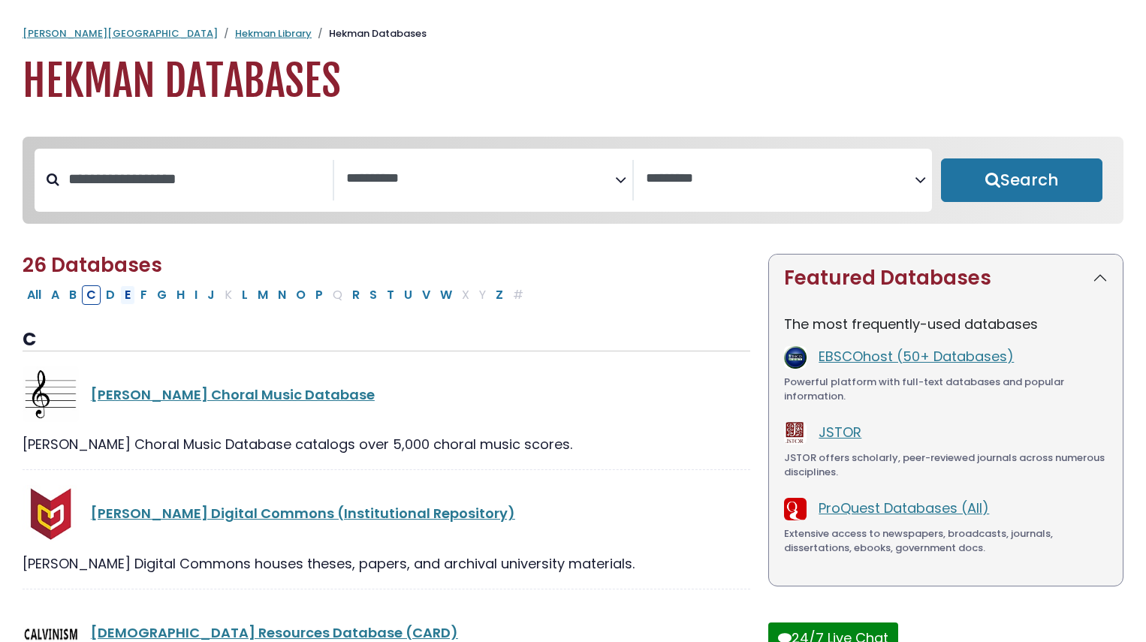
click at [120, 301] on button "E" at bounding box center [127, 295] width 15 height 20
select select "Database Subject Filter"
select select "Database Vendors Filter"
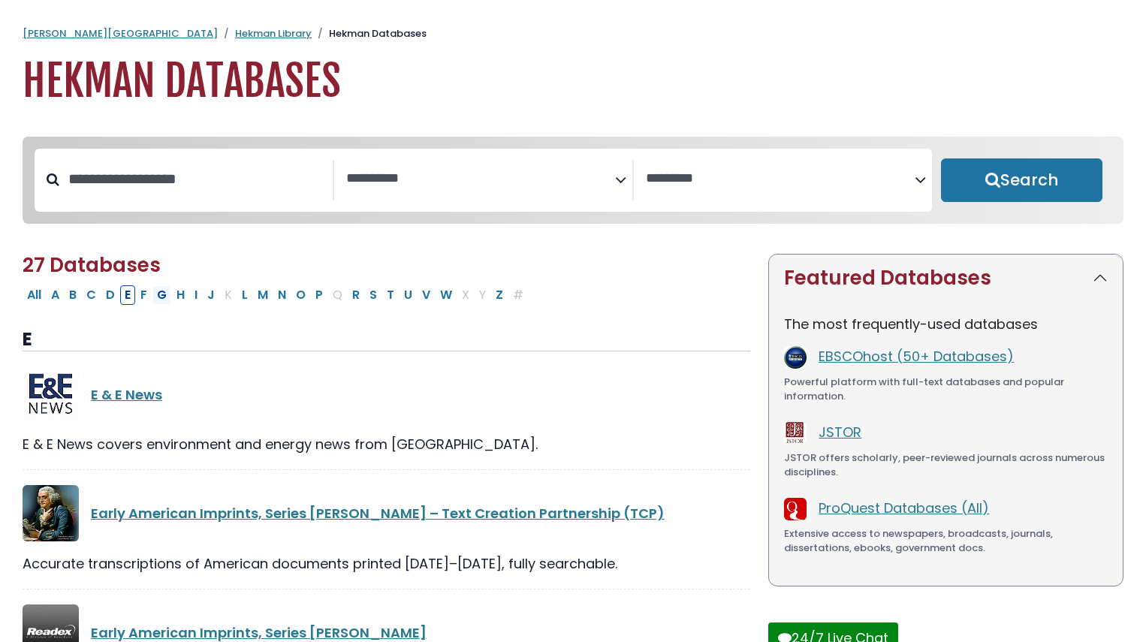
click at [156, 305] on button "G" at bounding box center [161, 295] width 19 height 20
select select "Database Subject Filter"
select select "Database Vendors Filter"
